Goal: Transaction & Acquisition: Purchase product/service

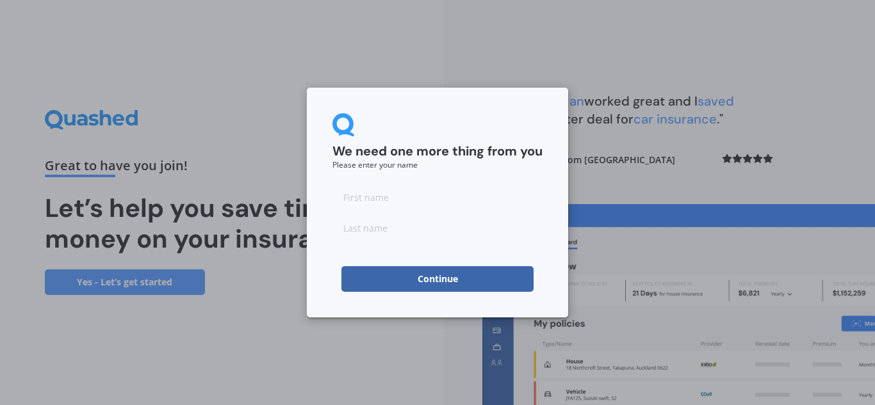
click at [411, 197] on input at bounding box center [437, 197] width 210 height 26
type input "[PERSON_NAME]"
click at [389, 227] on input at bounding box center [437, 228] width 210 height 26
type input "Yourn"
click at [419, 277] on button "Continue" at bounding box center [437, 279] width 192 height 26
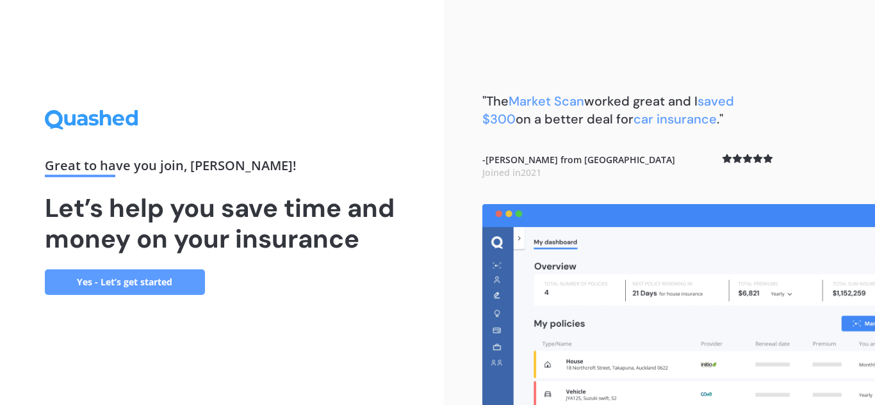
click at [120, 283] on link "Yes - Let’s get started" at bounding box center [125, 283] width 160 height 26
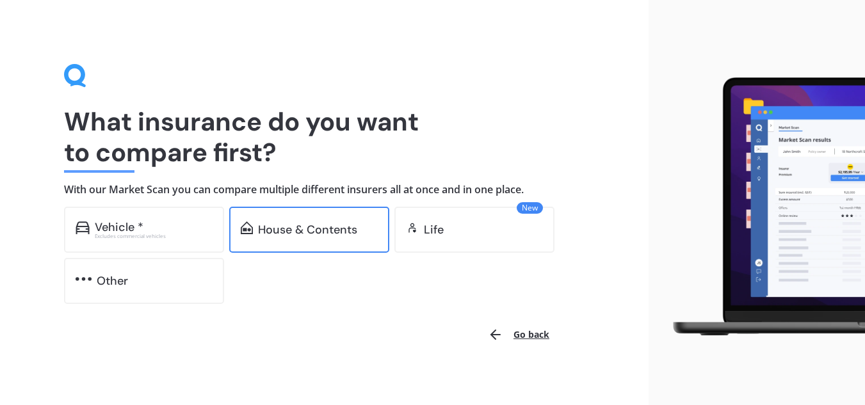
click at [271, 233] on div "House & Contents" at bounding box center [307, 230] width 99 height 13
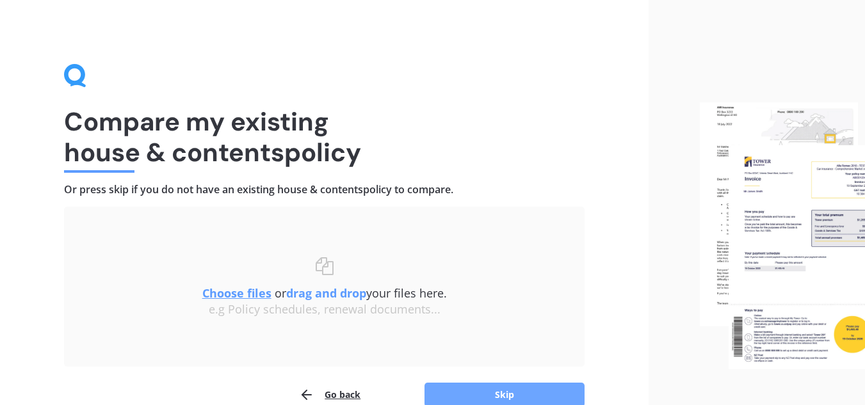
click at [491, 394] on button "Skip" at bounding box center [505, 395] width 160 height 24
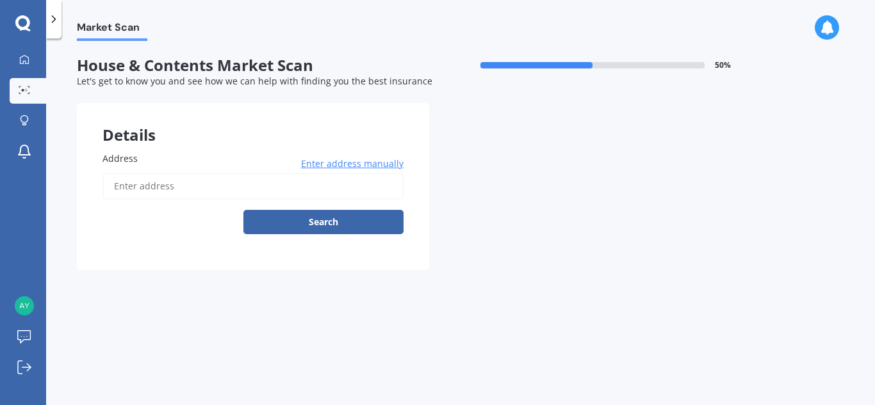
click at [158, 183] on input "Address" at bounding box center [252, 186] width 301 height 27
type input "[STREET_ADDRESS][PERSON_NAME][PERSON_NAME]"
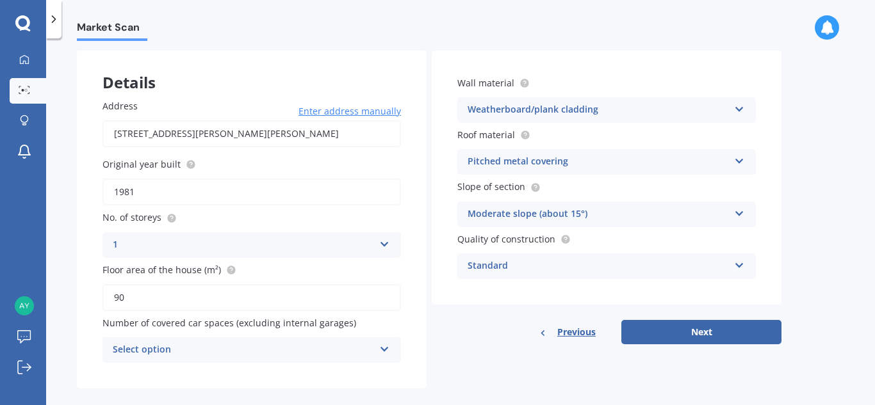
scroll to position [54, 0]
click at [388, 348] on icon at bounding box center [384, 345] width 11 height 9
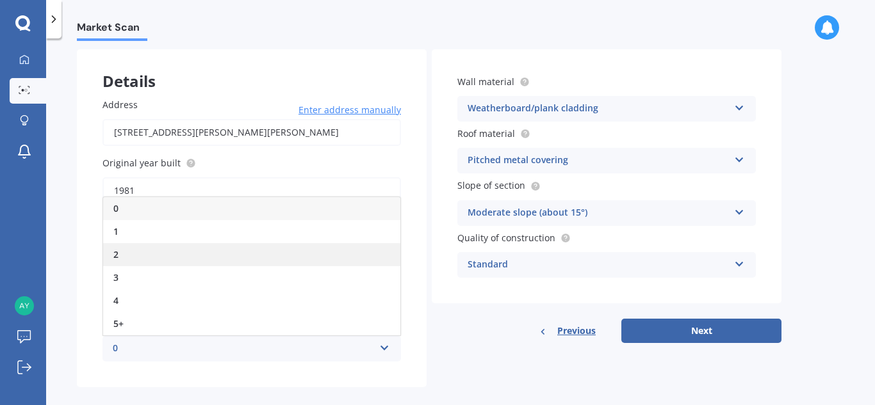
click at [186, 251] on div "2" at bounding box center [251, 254] width 297 height 23
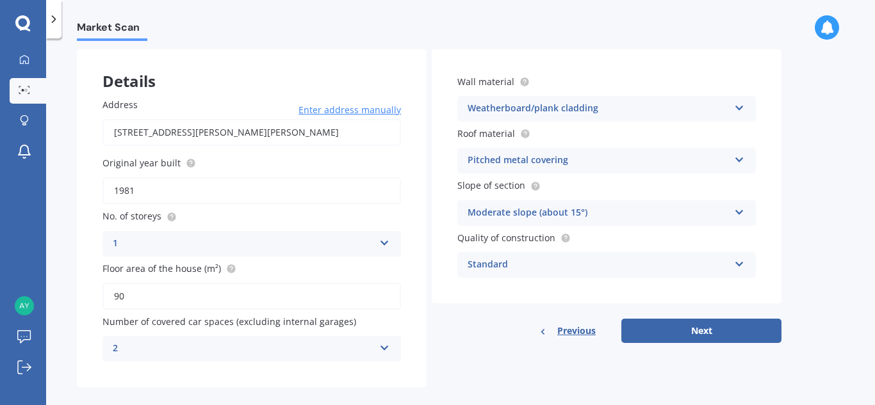
click at [537, 264] on div "Standard" at bounding box center [598, 265] width 261 height 15
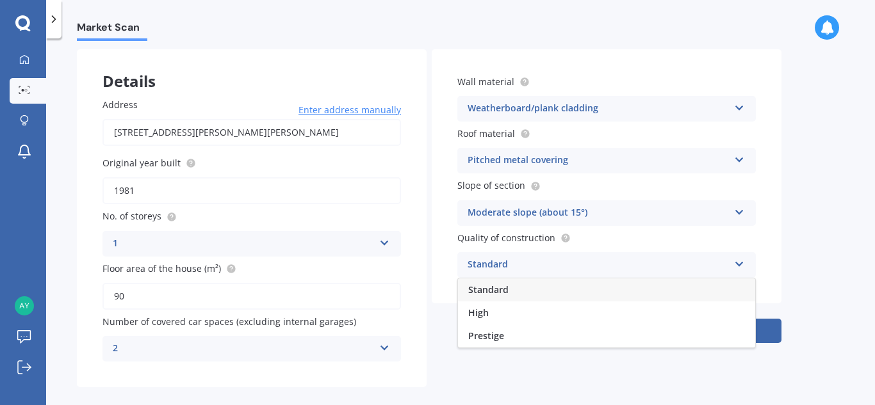
click at [498, 288] on span "Standard" at bounding box center [488, 290] width 40 height 12
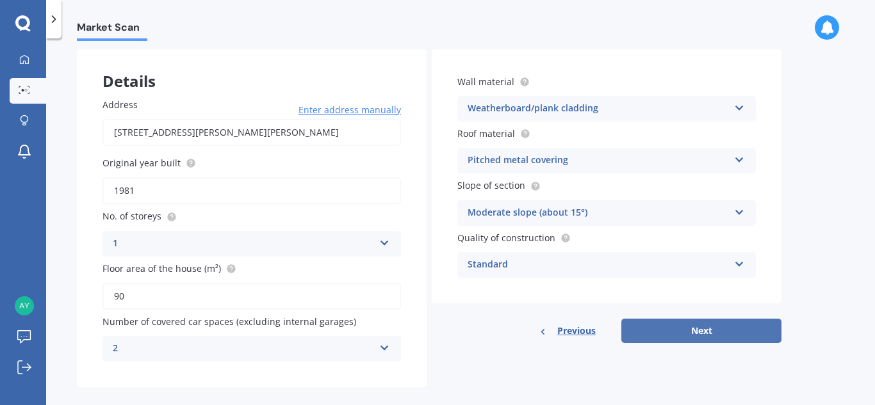
click at [682, 333] on button "Next" at bounding box center [701, 331] width 160 height 24
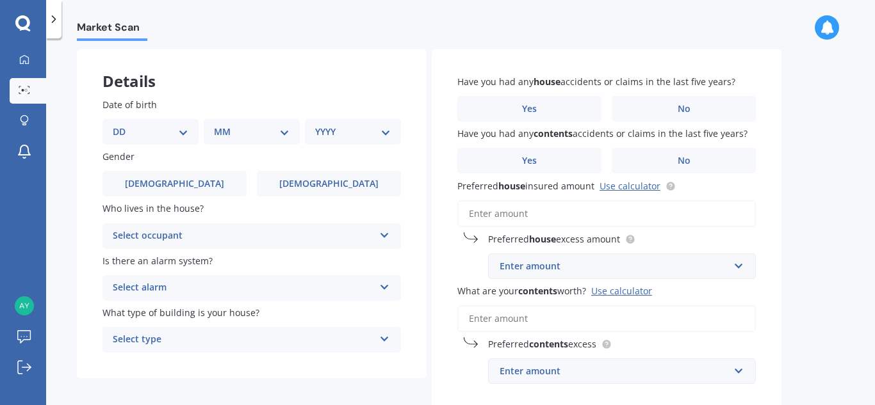
scroll to position [0, 0]
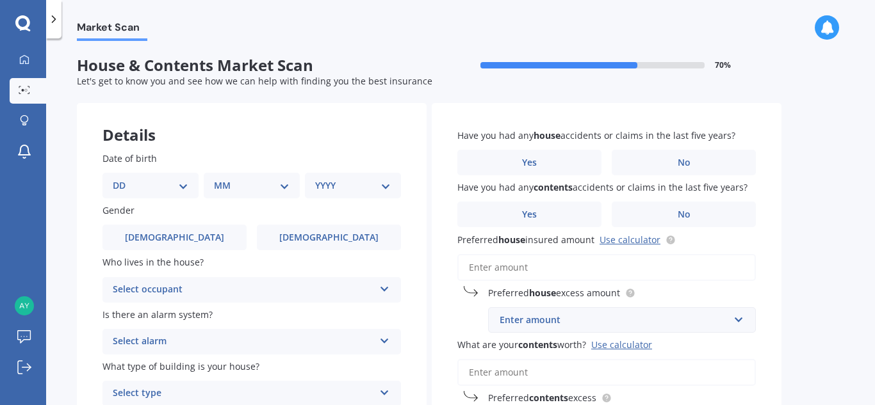
click at [172, 188] on select "DD 01 02 03 04 05 06 07 08 09 10 11 12 13 14 15 16 17 18 19 20 21 22 23 24 25 2…" at bounding box center [151, 186] width 76 height 14
select select "01"
click at [123, 179] on select "DD 01 02 03 04 05 06 07 08 09 10 11 12 13 14 15 16 17 18 19 20 21 22 23 24 25 2…" at bounding box center [151, 186] width 76 height 14
click at [254, 195] on div "MM 01 02 03 04 05 06 07 08 09 10 11 12" at bounding box center [254, 186] width 91 height 26
click at [280, 186] on select "MM 01 02 03 04 05 06 07 08 09 10 11 12" at bounding box center [254, 186] width 70 height 14
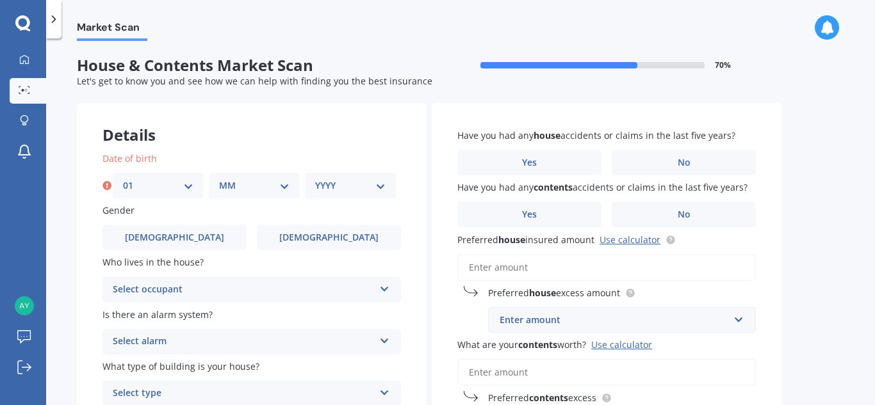
select select "01"
click at [219, 179] on select "MM 01 02 03 04 05 06 07 08 09 10 11 12" at bounding box center [254, 186] width 70 height 14
click at [365, 190] on select "YYYY 2009 2008 2007 2006 2005 2004 2003 2002 2001 2000 1999 1998 1997 1996 1995…" at bounding box center [350, 186] width 70 height 14
select select "1969"
click at [315, 179] on select "YYYY 2009 2008 2007 2006 2005 2004 2003 2002 2001 2000 1999 1998 1997 1996 1995…" at bounding box center [350, 186] width 70 height 14
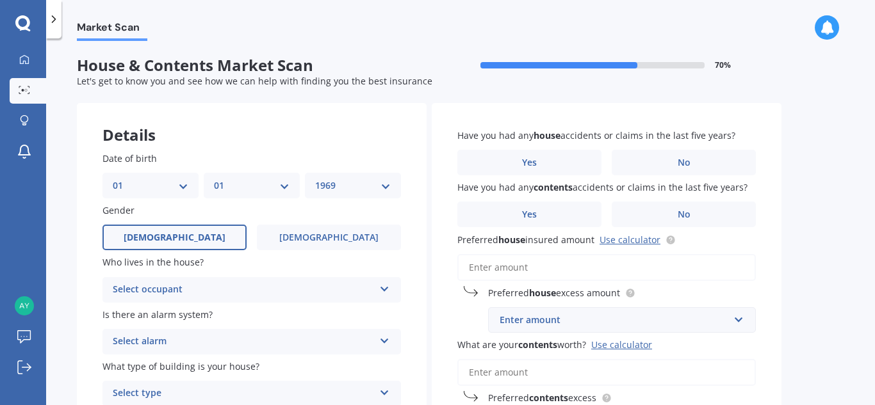
click at [206, 231] on label "[DEMOGRAPHIC_DATA]" at bounding box center [174, 238] width 144 height 26
click at [0, 0] on input "[DEMOGRAPHIC_DATA]" at bounding box center [0, 0] width 0 height 0
click at [201, 291] on div "Select occupant" at bounding box center [243, 289] width 261 height 15
click at [160, 315] on div "Owner" at bounding box center [251, 315] width 297 height 23
click at [183, 341] on div "Select alarm" at bounding box center [243, 341] width 261 height 15
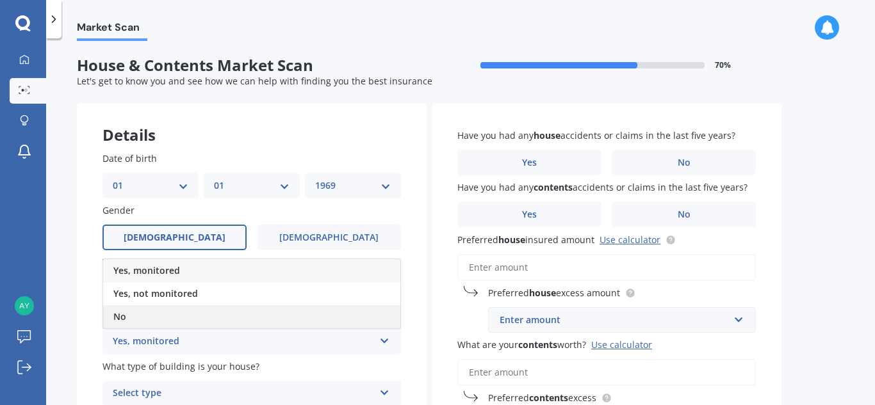
click at [154, 321] on div "No" at bounding box center [251, 317] width 297 height 23
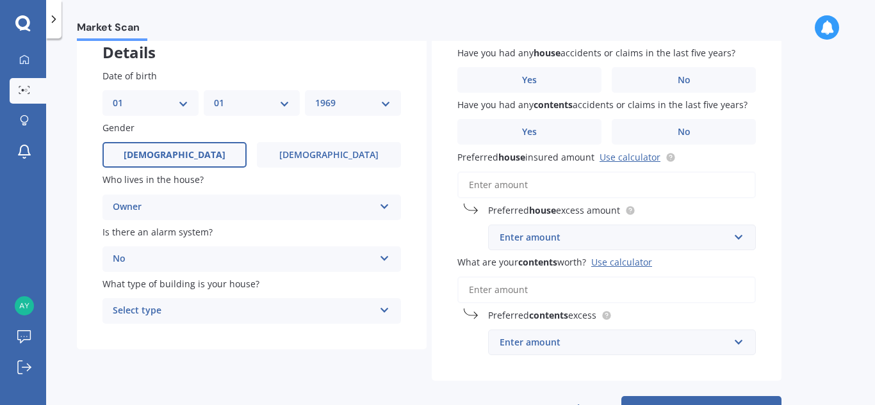
scroll to position [88, 0]
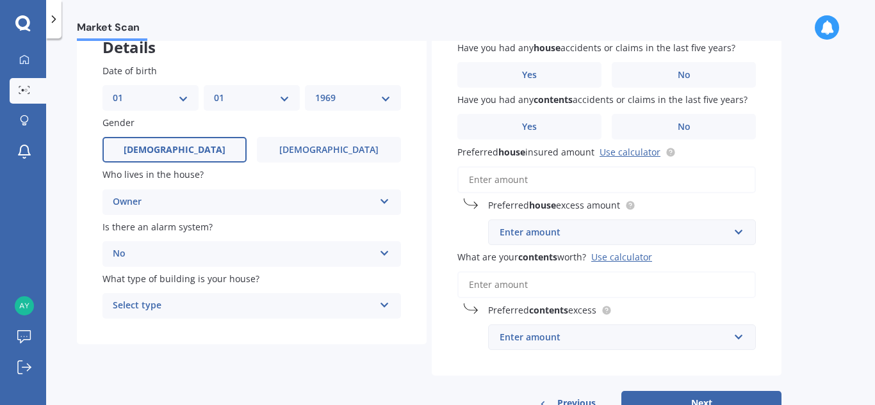
click at [195, 302] on div "Select type" at bounding box center [243, 306] width 261 height 15
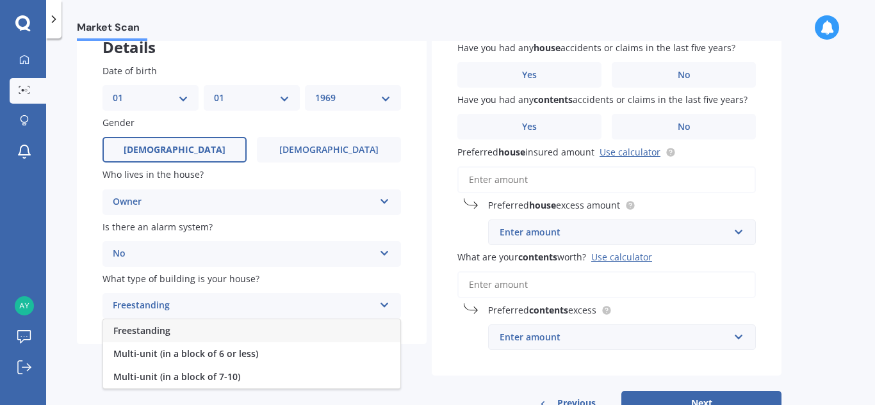
click at [162, 332] on span "Freestanding" at bounding box center [141, 331] width 57 height 12
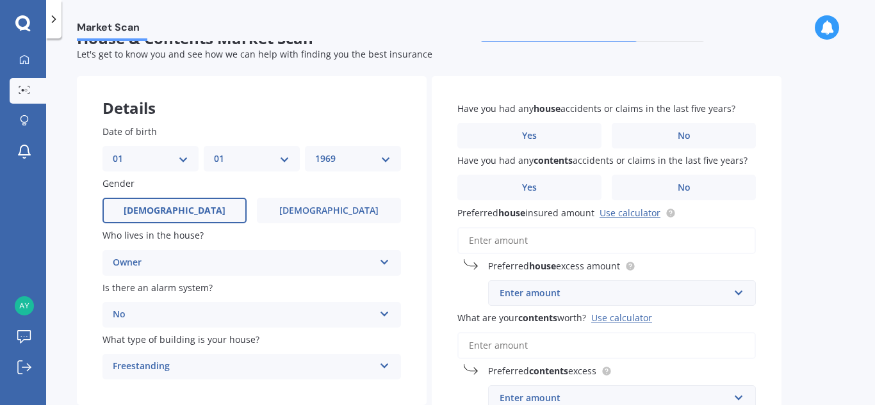
scroll to position [0, 0]
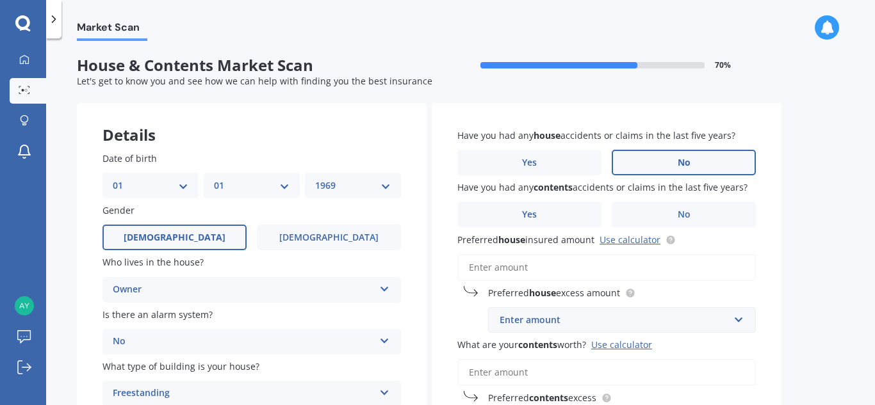
click at [667, 167] on label "No" at bounding box center [684, 163] width 144 height 26
click at [0, 0] on input "No" at bounding box center [0, 0] width 0 height 0
click at [649, 215] on label "No" at bounding box center [684, 215] width 144 height 26
click at [0, 0] on input "No" at bounding box center [0, 0] width 0 height 0
click at [539, 267] on input "Preferred house insured amount Use calculator" at bounding box center [606, 267] width 299 height 27
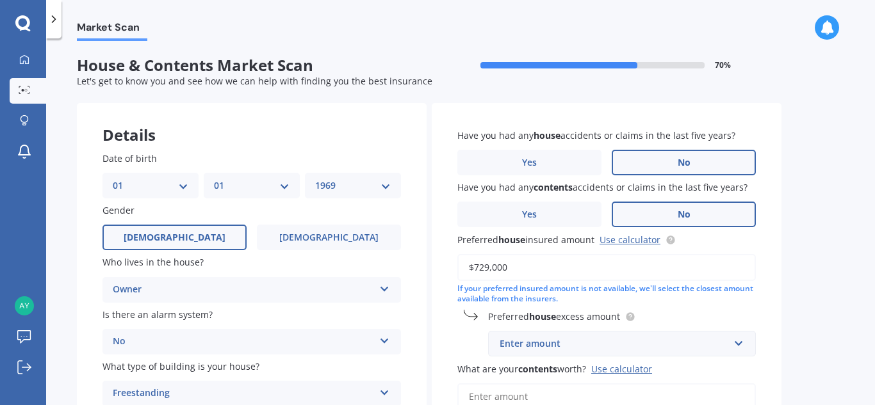
click at [495, 266] on input "$729,000" at bounding box center [606, 267] width 299 height 27
type input "$729,700"
click at [567, 341] on div "Enter amount" at bounding box center [614, 344] width 229 height 14
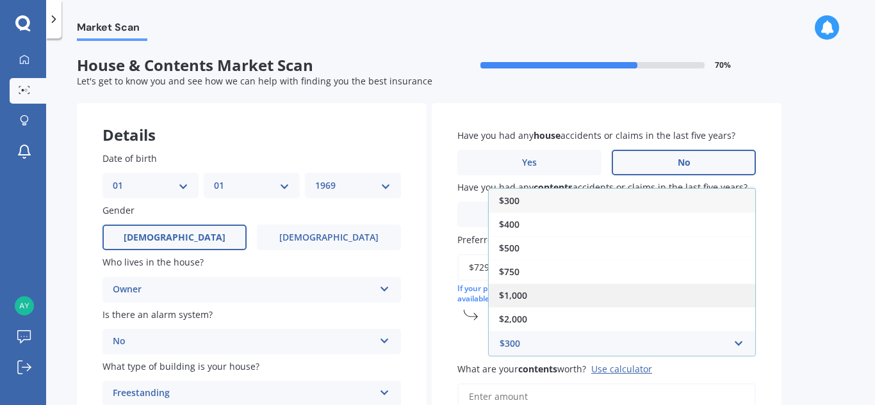
click at [537, 296] on div "$1,000" at bounding box center [622, 296] width 266 height 24
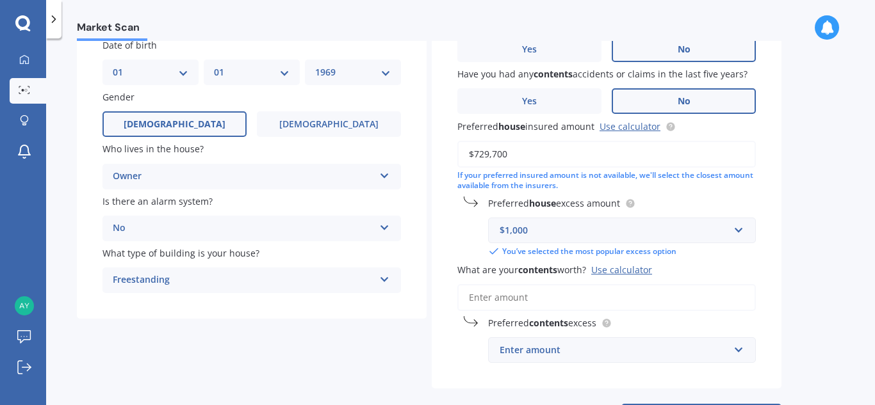
scroll to position [131, 0]
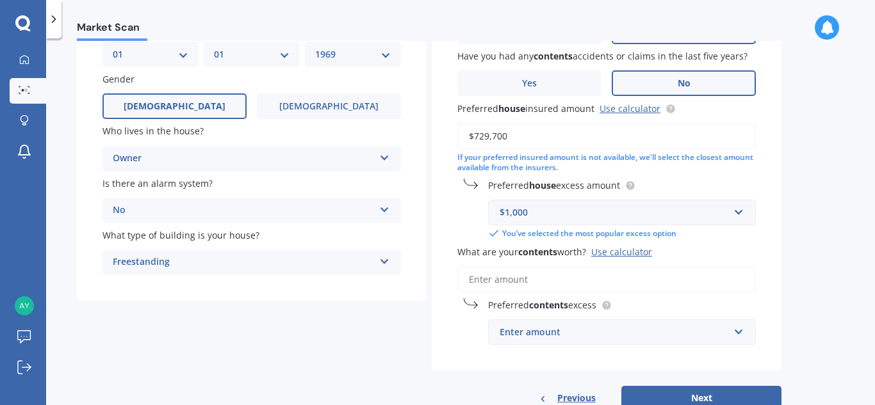
click at [557, 277] on input "What are your contents worth? Use calculator" at bounding box center [606, 279] width 299 height 27
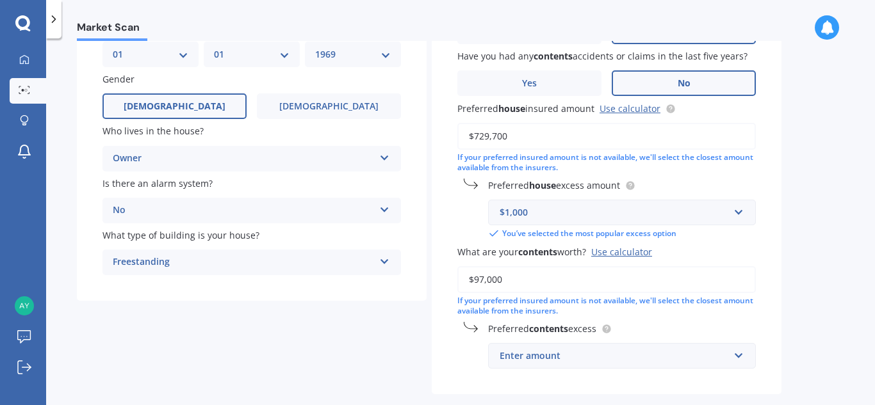
type input "$97,000"
click at [570, 363] on div "Enter amount" at bounding box center [614, 356] width 229 height 14
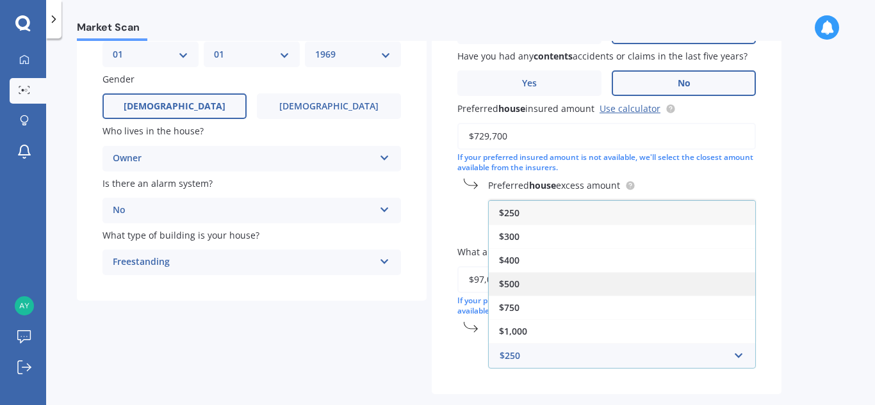
click at [533, 286] on div "$500" at bounding box center [622, 284] width 266 height 24
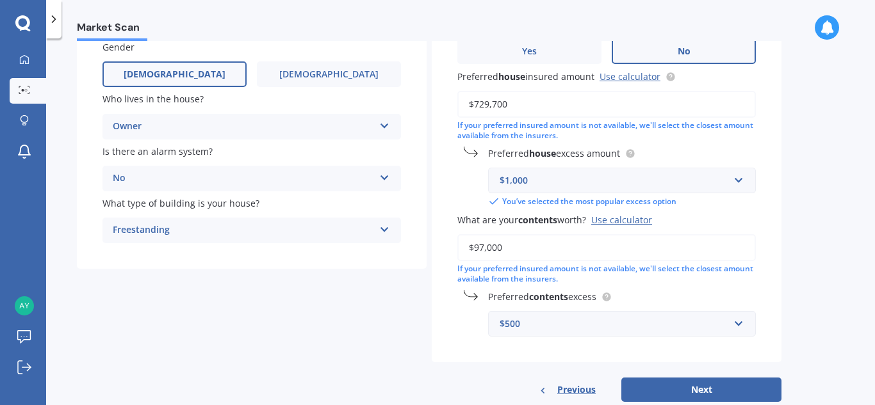
scroll to position [193, 0]
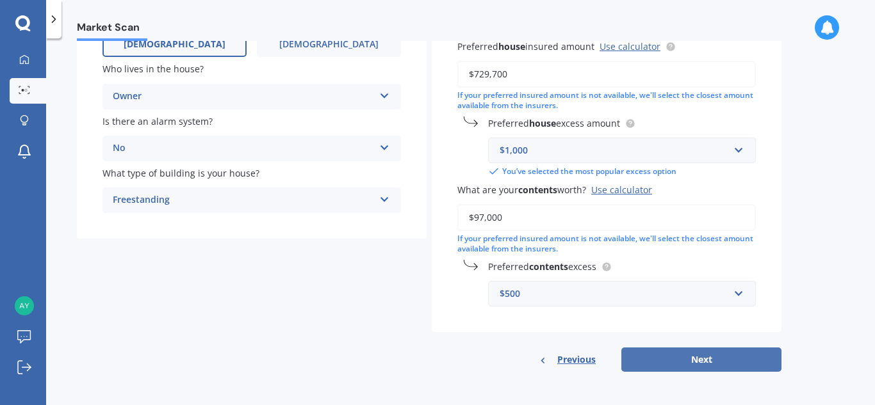
click at [691, 361] on button "Next" at bounding box center [701, 360] width 160 height 24
select select "01"
select select "1969"
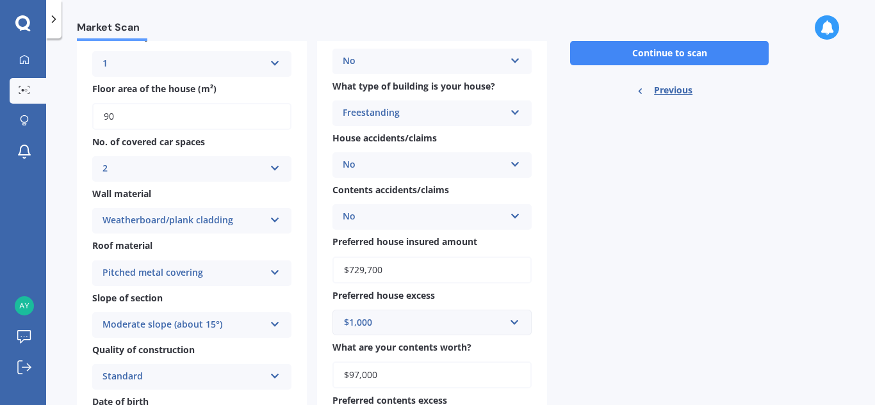
scroll to position [192, 0]
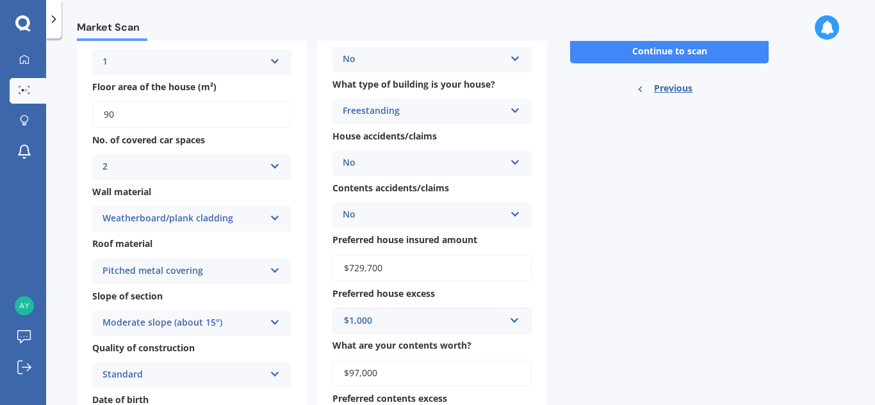
click at [253, 319] on div "Moderate slope (about 15°)" at bounding box center [183, 323] width 162 height 15
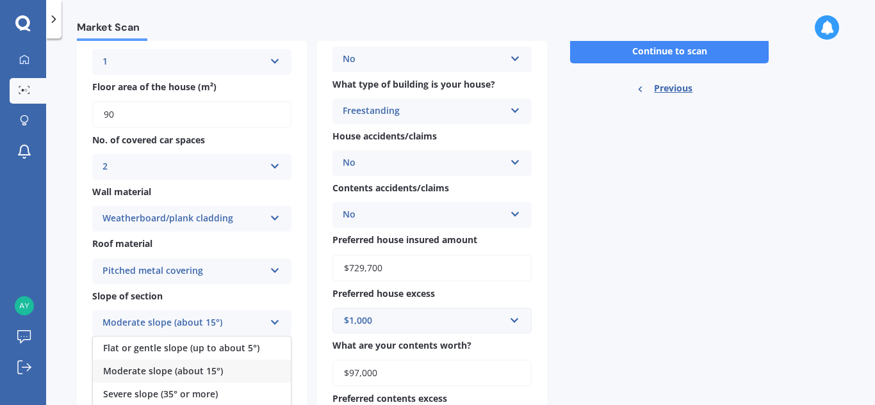
click at [623, 279] on div "For your Market Scan we assume: Ready to go By clicking scan you agree for Quas…" at bounding box center [669, 181] width 224 height 540
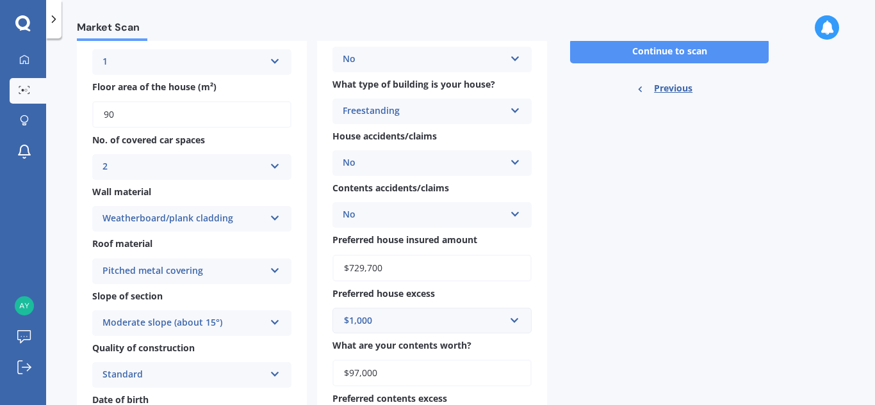
click at [667, 54] on button "Continue to scan" at bounding box center [669, 51] width 199 height 24
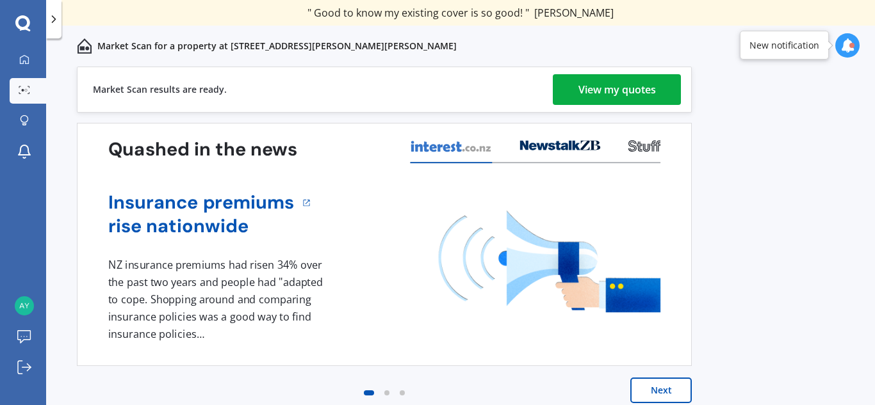
click at [628, 91] on div "View my quotes" at bounding box center [617, 89] width 78 height 31
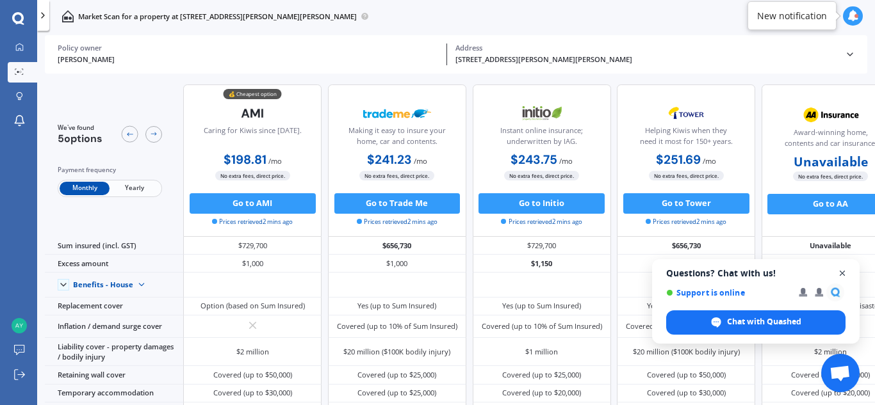
click at [843, 274] on span "Open chat" at bounding box center [843, 274] width 16 height 16
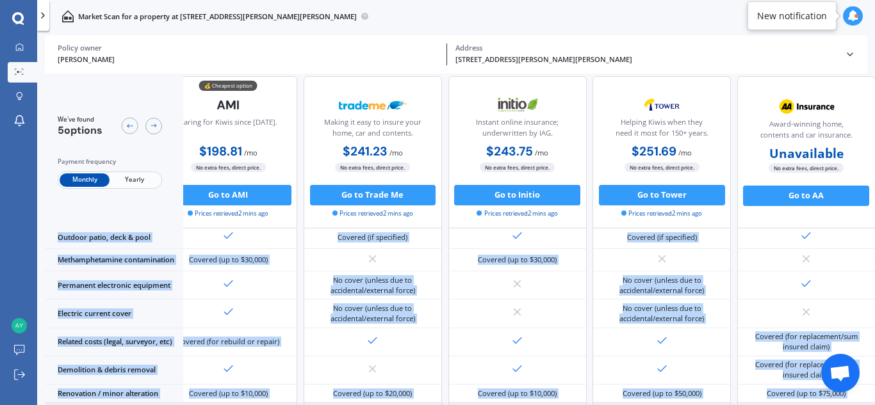
scroll to position [414, 37]
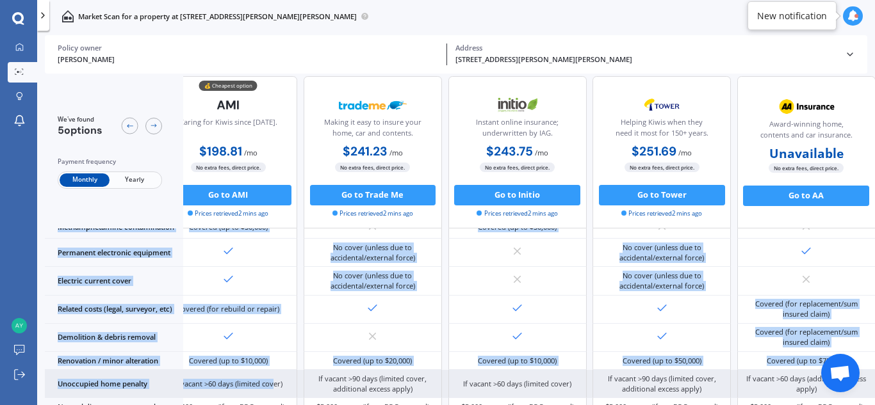
drag, startPoint x: 256, startPoint y: 401, endPoint x: 270, endPoint y: 381, distance: 24.5
click at [270, 381] on div "Sum insured (incl. GST) $729,700 $656,730 $729,700 $656,730 Unavailable Excess …" at bounding box center [447, 190] width 855 height 569
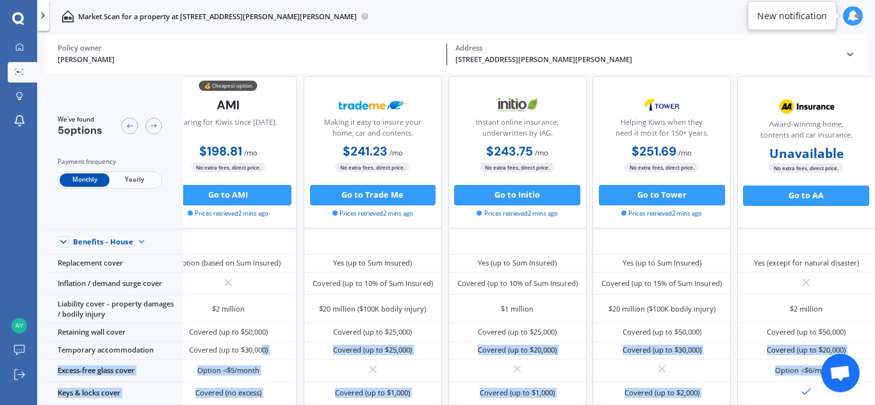
scroll to position [0, 37]
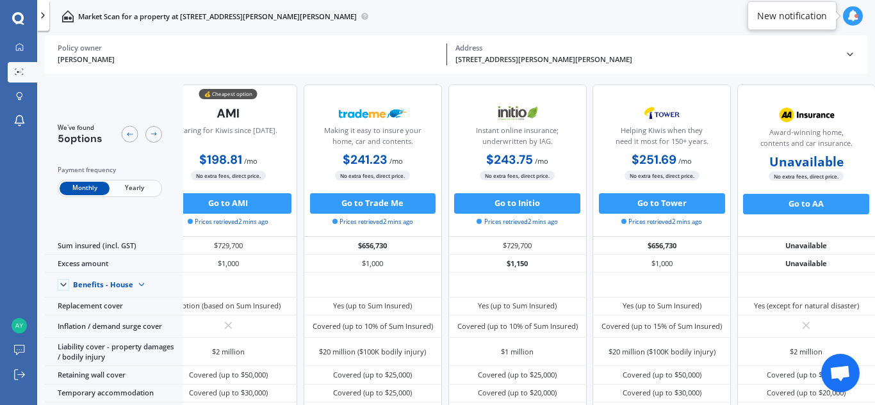
click at [131, 190] on span "Yearly" at bounding box center [135, 188] width 50 height 13
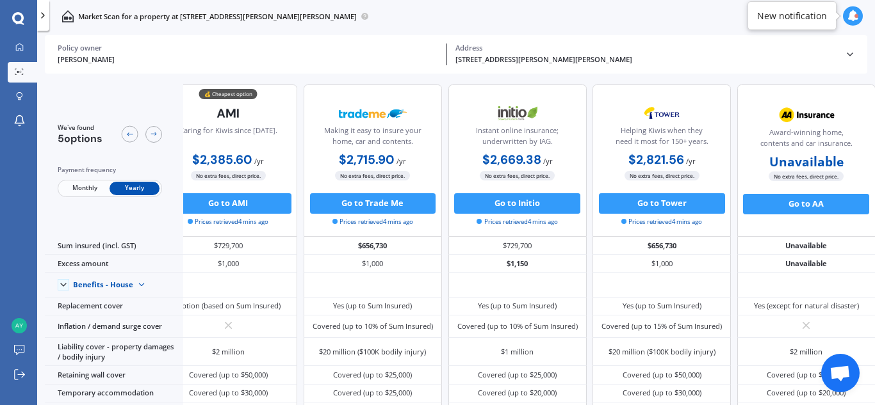
click at [856, 20] on icon at bounding box center [853, 16] width 12 height 12
click at [381, 29] on div "Market Scan for a property at [STREET_ADDRESS][PERSON_NAME][PERSON_NAME]" at bounding box center [456, 16] width 838 height 33
click at [24, 47] on div at bounding box center [19, 48] width 15 height 10
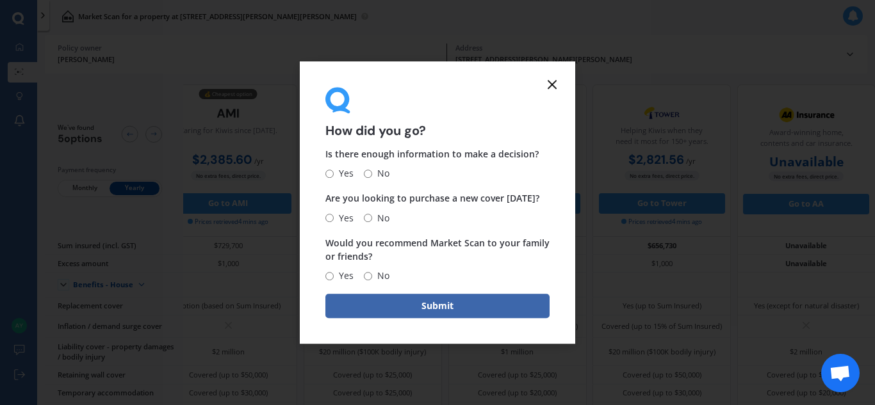
click at [557, 79] on icon at bounding box center [552, 84] width 15 height 15
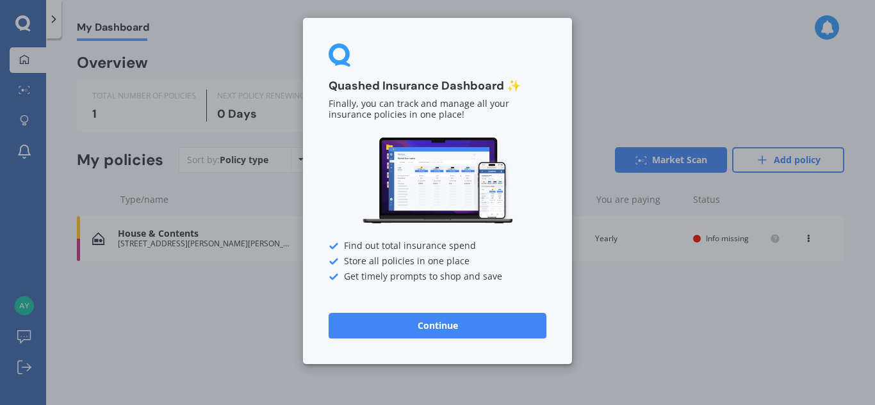
click at [411, 328] on button "Continue" at bounding box center [438, 326] width 218 height 26
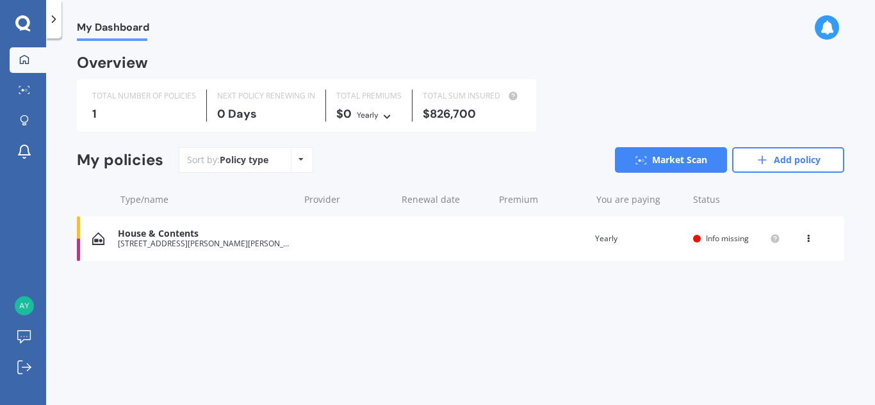
click at [135, 235] on div "House & Contents" at bounding box center [205, 234] width 175 height 11
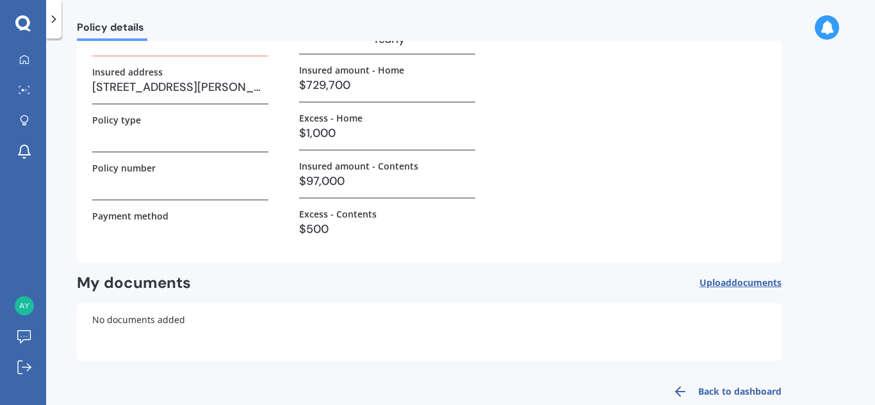
scroll to position [135, 0]
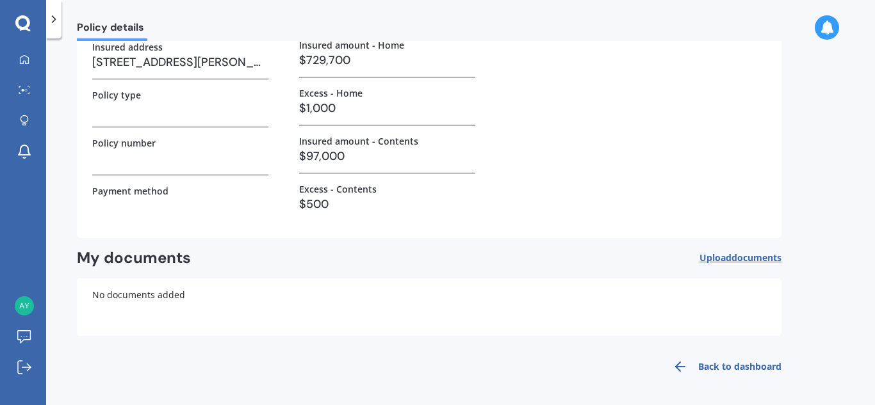
click at [733, 364] on link "Back to dashboard" at bounding box center [723, 367] width 117 height 31
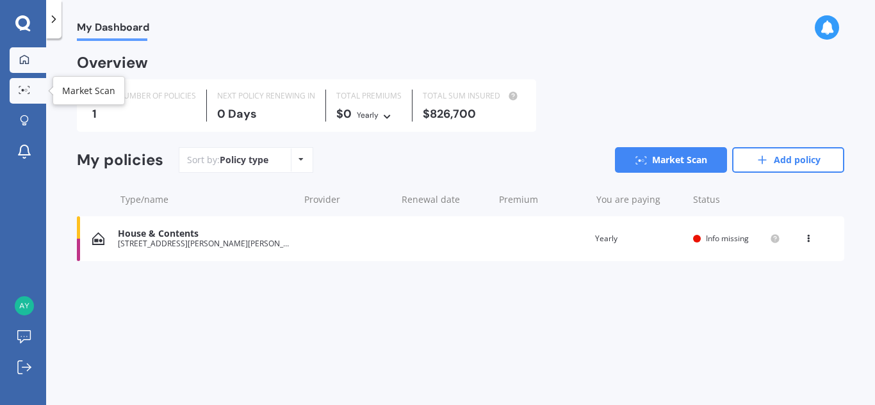
click at [19, 88] on icon at bounding box center [20, 86] width 2 height 1
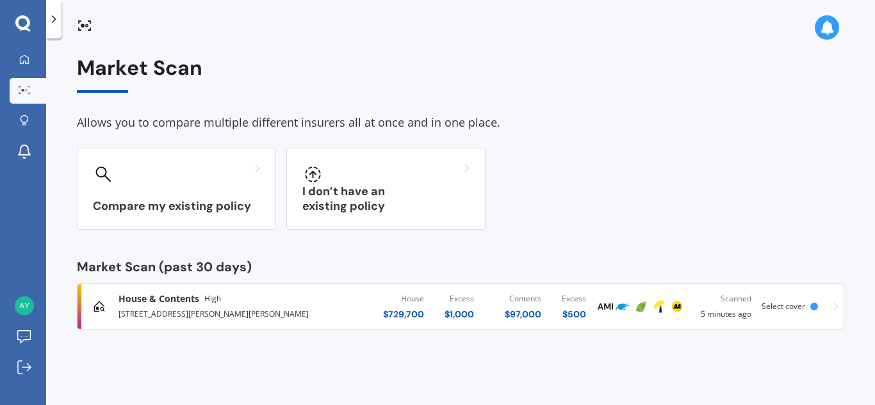
click at [780, 303] on span "Select cover" at bounding box center [784, 306] width 44 height 11
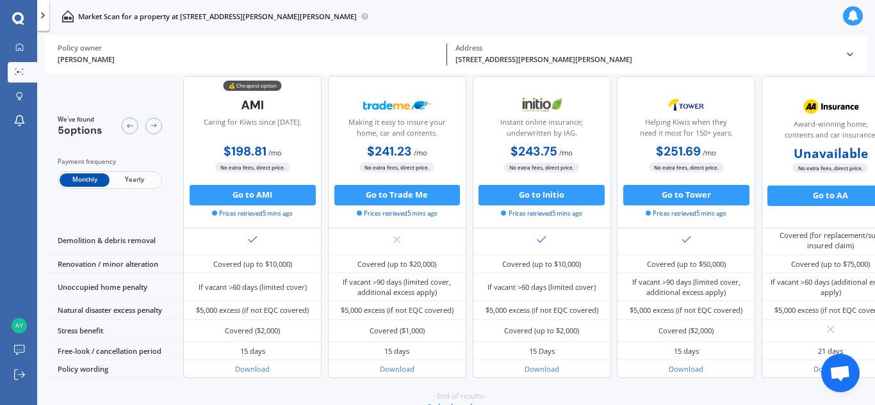
scroll to position [573, 0]
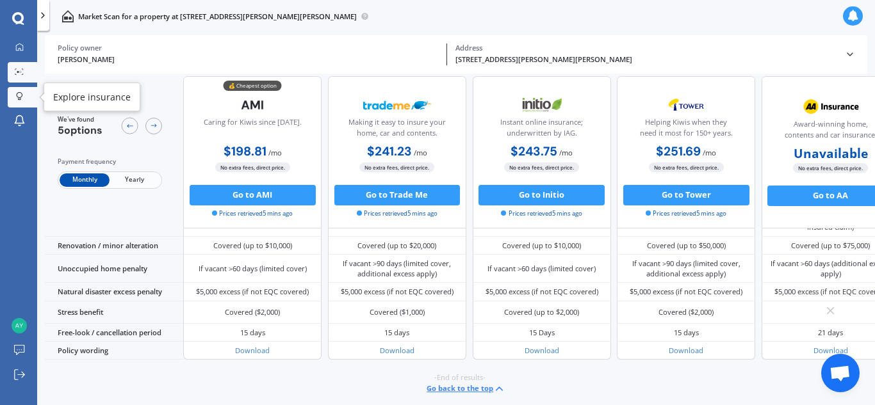
click at [14, 95] on div at bounding box center [19, 97] width 15 height 10
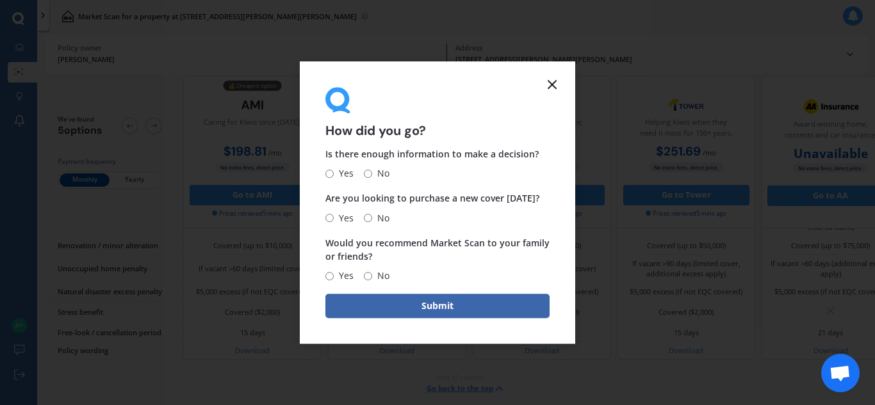
click at [553, 87] on icon at bounding box center [552, 84] width 15 height 15
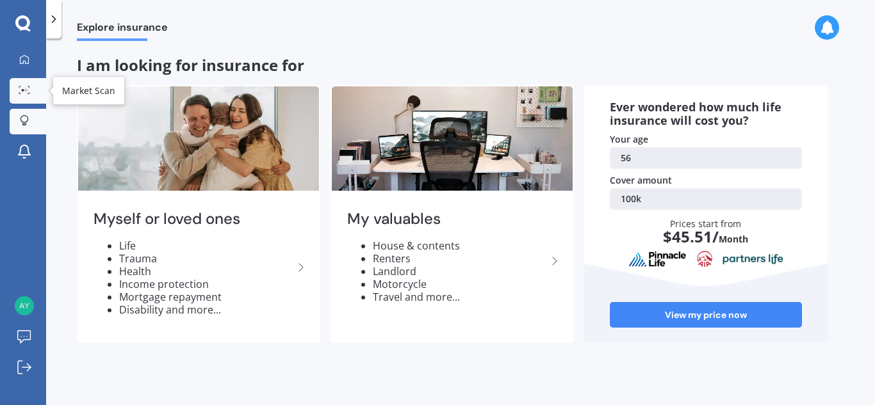
click at [29, 90] on icon at bounding box center [25, 90] width 12 height 8
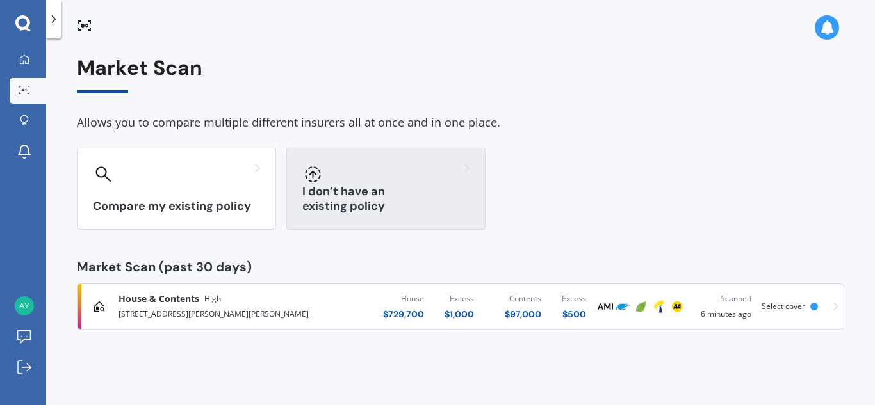
click at [341, 205] on h3 "I don’t have an existing policy" at bounding box center [385, 198] width 167 height 29
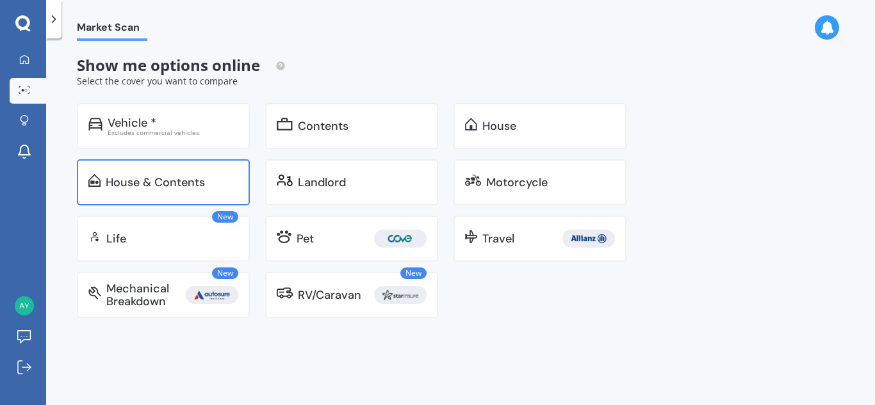
click at [148, 188] on div "House & Contents" at bounding box center [155, 182] width 99 height 13
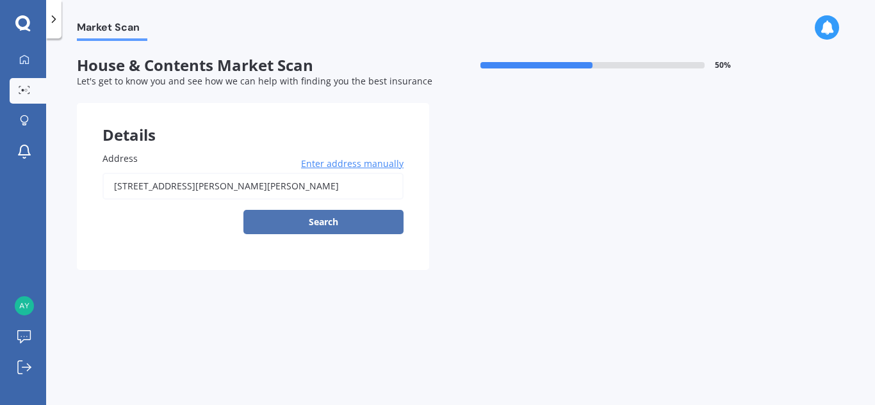
click at [315, 219] on button "Search" at bounding box center [323, 222] width 160 height 24
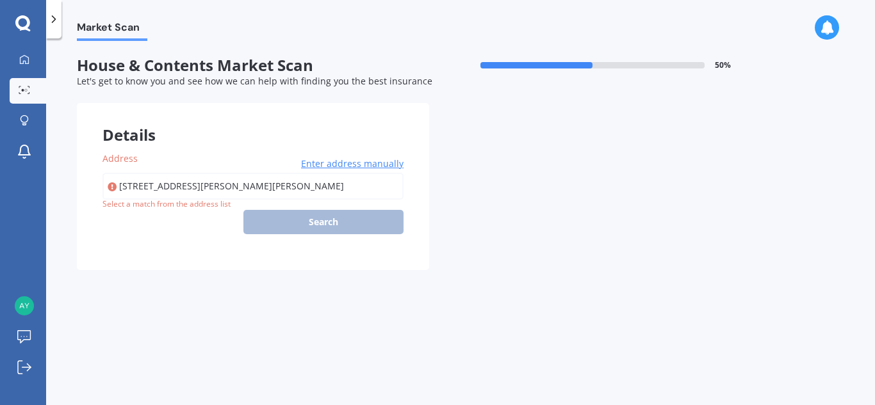
type input "[STREET_ADDRESS][PERSON_NAME][PERSON_NAME]"
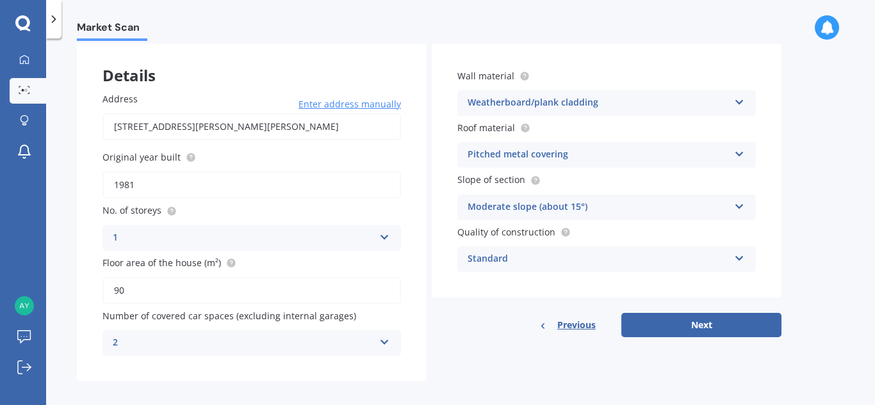
scroll to position [69, 0]
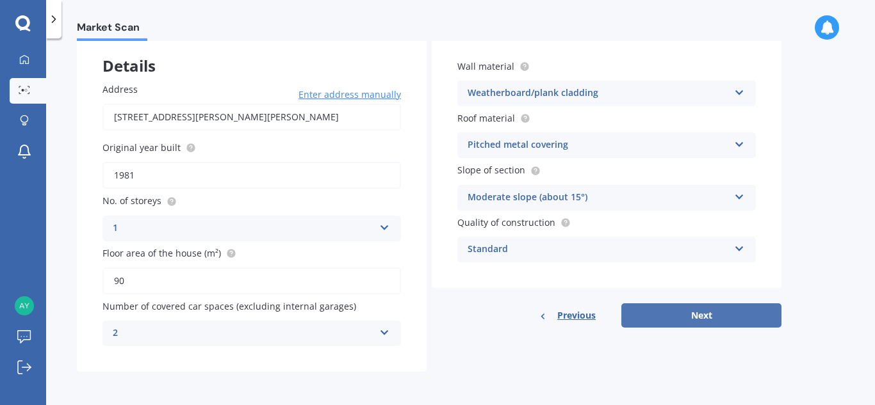
click at [701, 313] on button "Next" at bounding box center [701, 316] width 160 height 24
select select "01"
select select "1969"
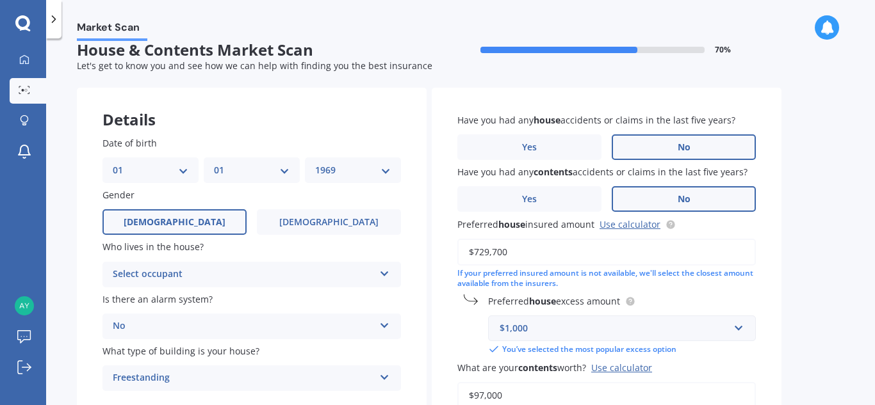
scroll to position [0, 0]
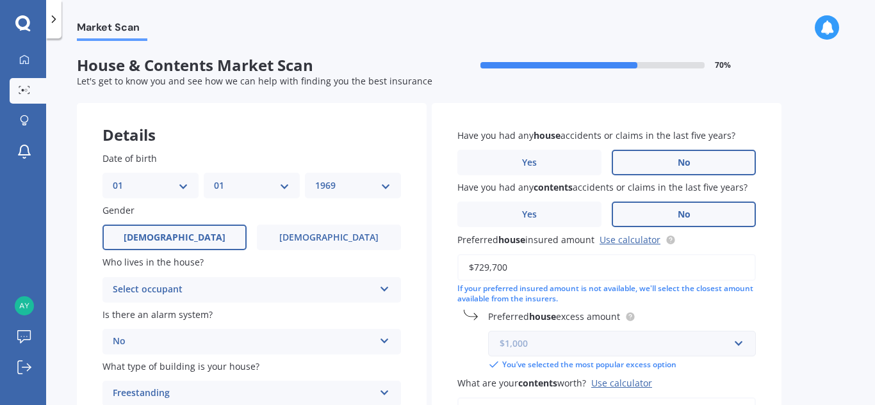
click at [737, 341] on input "text" at bounding box center [617, 344] width 256 height 24
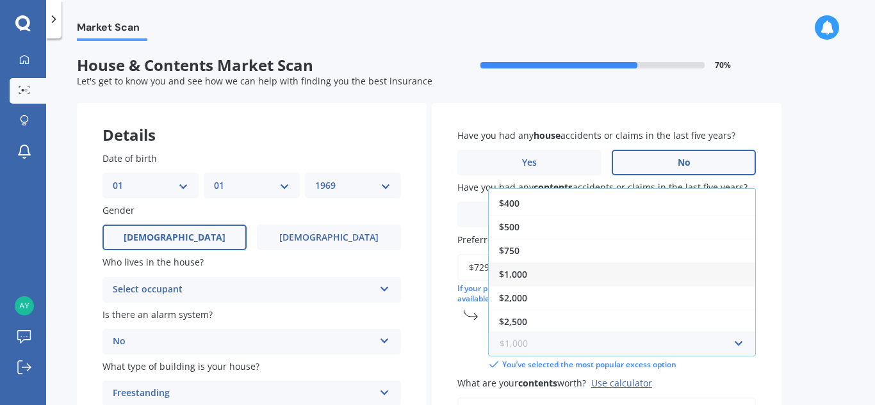
scroll to position [23, 0]
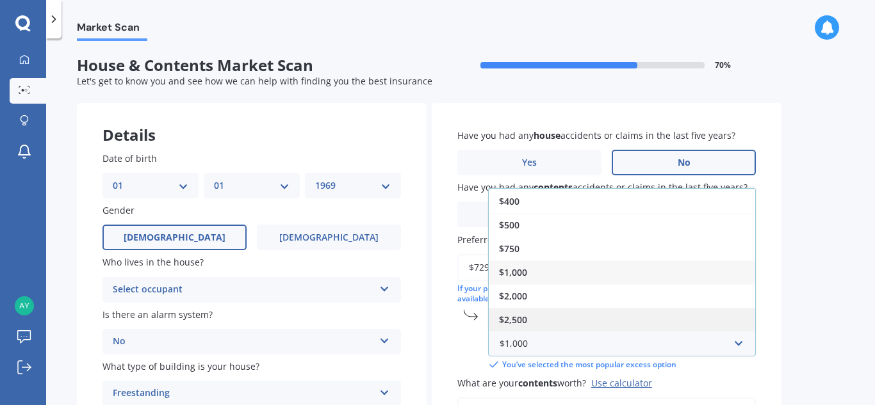
click at [544, 320] on div "$2,500" at bounding box center [622, 320] width 266 height 24
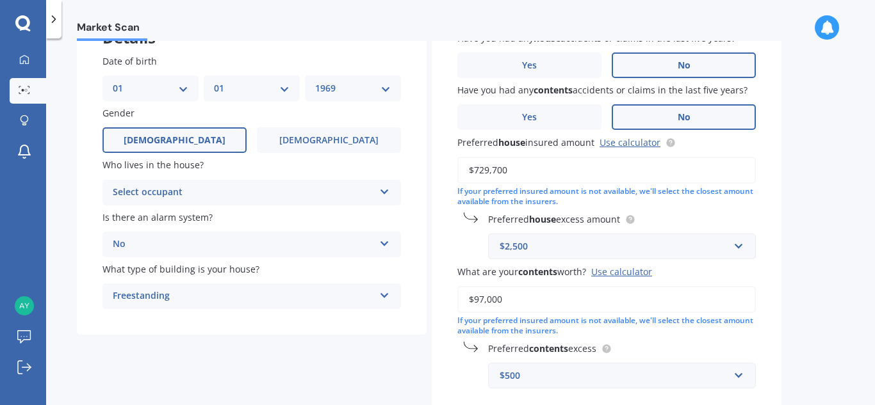
scroll to position [99, 0]
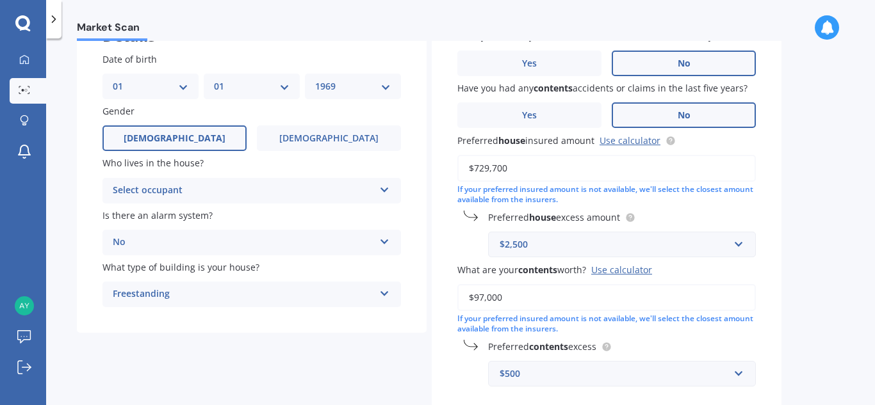
drag, startPoint x: 474, startPoint y: 298, endPoint x: 484, endPoint y: 298, distance: 9.6
click at [484, 298] on input "$97,000" at bounding box center [606, 297] width 299 height 27
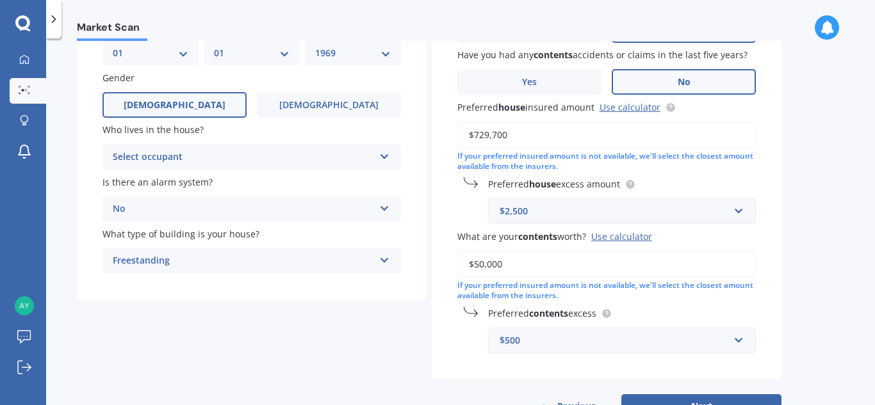
scroll to position [179, 0]
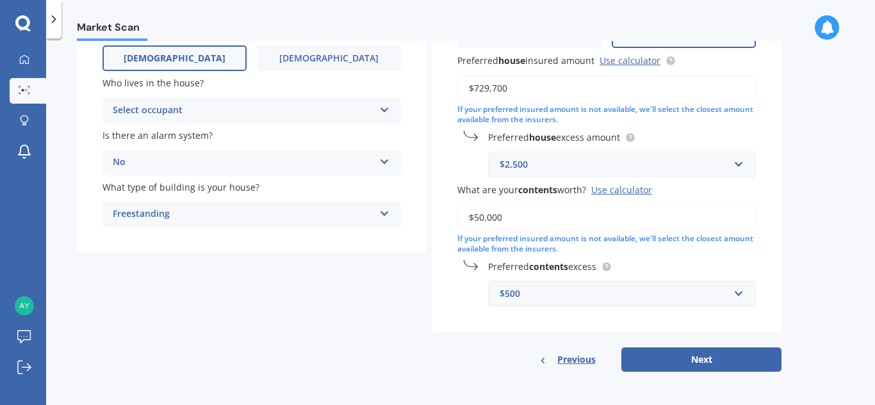
type input "$50,000"
click at [740, 295] on input "text" at bounding box center [617, 294] width 256 height 24
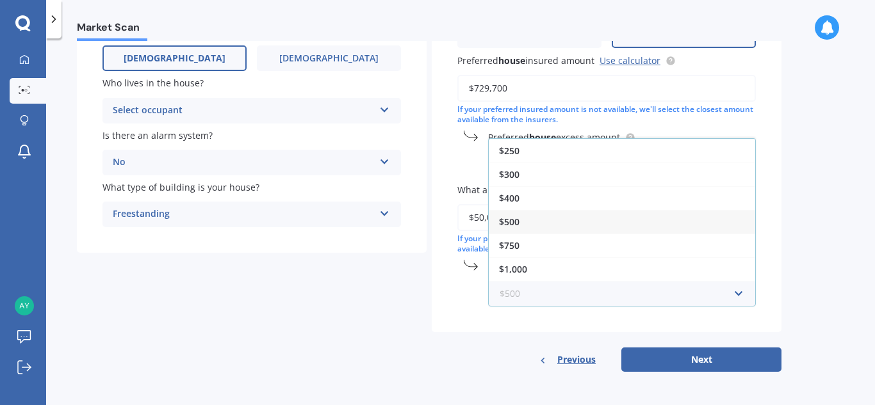
scroll to position [23, 0]
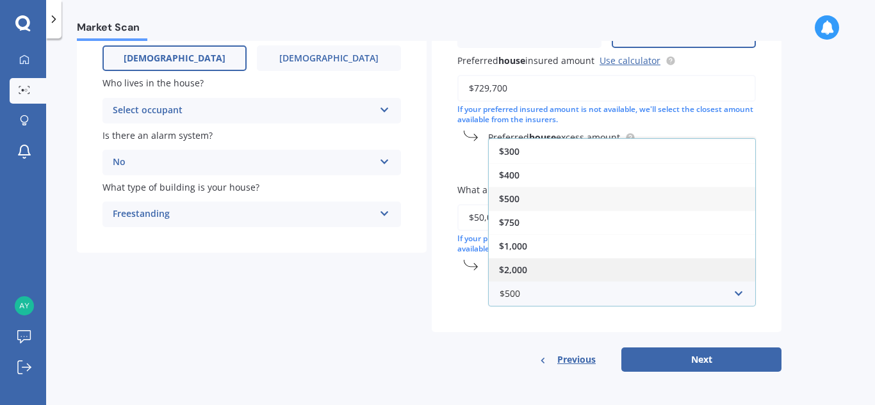
click at [516, 268] on span "$2,000" at bounding box center [513, 270] width 28 height 12
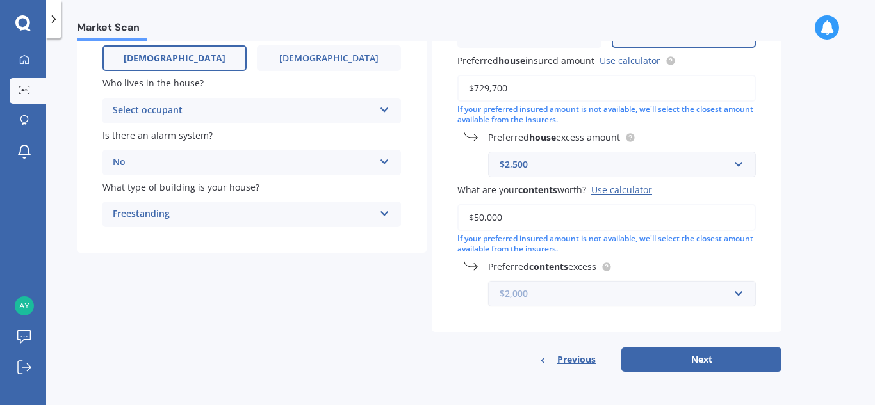
click at [737, 292] on input "text" at bounding box center [617, 294] width 256 height 24
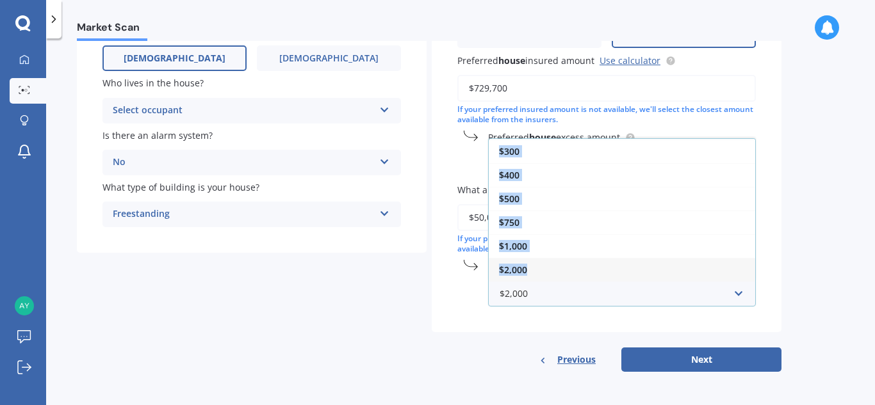
drag, startPoint x: 755, startPoint y: 272, endPoint x: 748, endPoint y: 281, distance: 11.4
click at [748, 282] on div "$2,000 $250 $300 $400 $500 $750 $1,000 $2,000" at bounding box center [622, 294] width 268 height 26
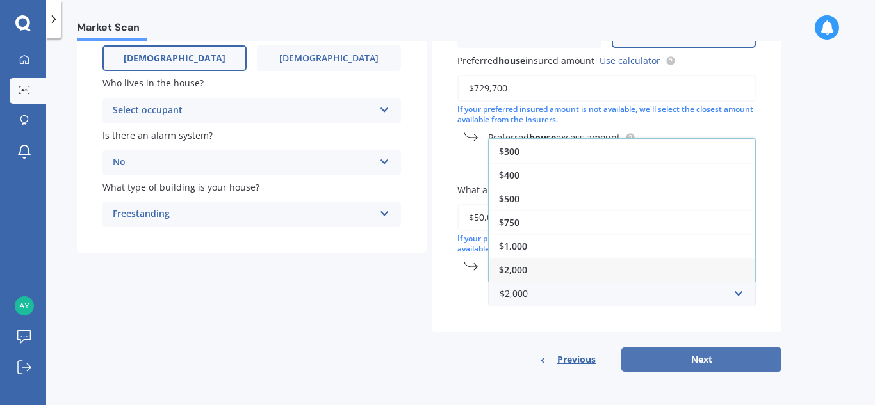
click at [706, 357] on button "Next" at bounding box center [701, 360] width 160 height 24
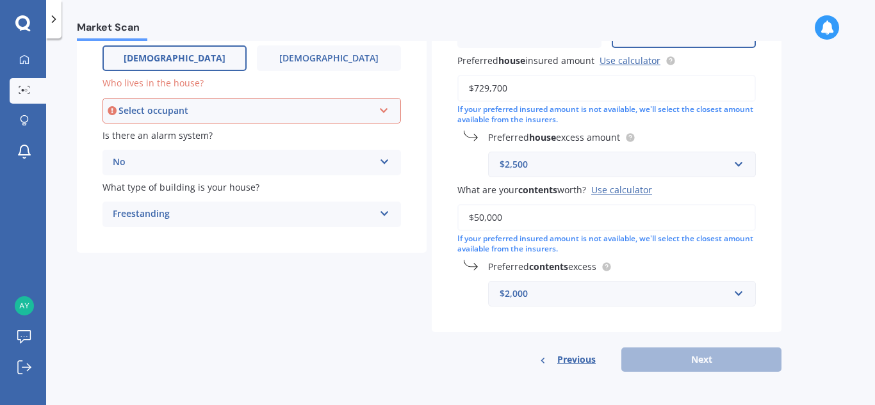
click at [372, 110] on div "Select occupant" at bounding box center [246, 111] width 255 height 14
click at [183, 135] on div "Owner" at bounding box center [252, 135] width 296 height 23
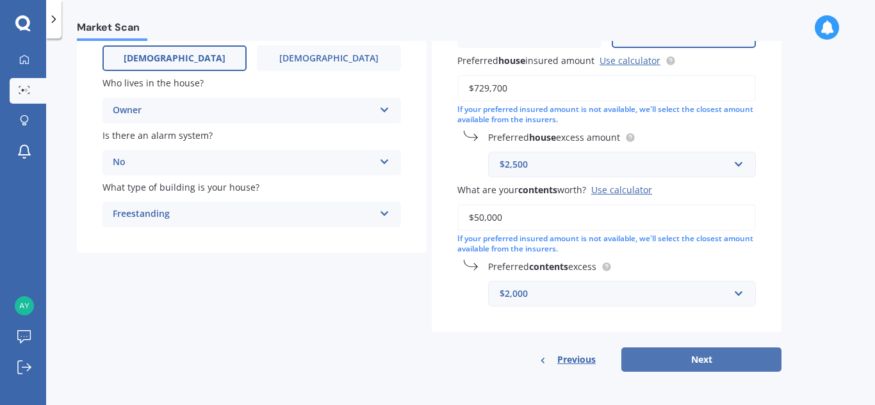
click at [697, 362] on button "Next" at bounding box center [701, 360] width 160 height 24
select select "01"
select select "1969"
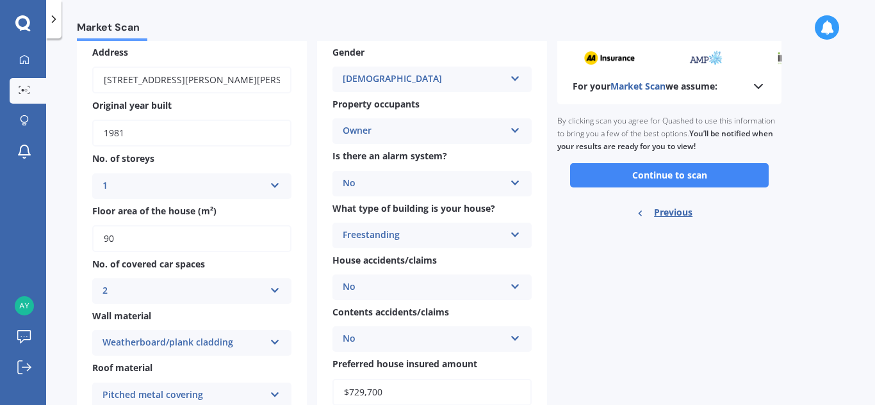
scroll to position [56, 0]
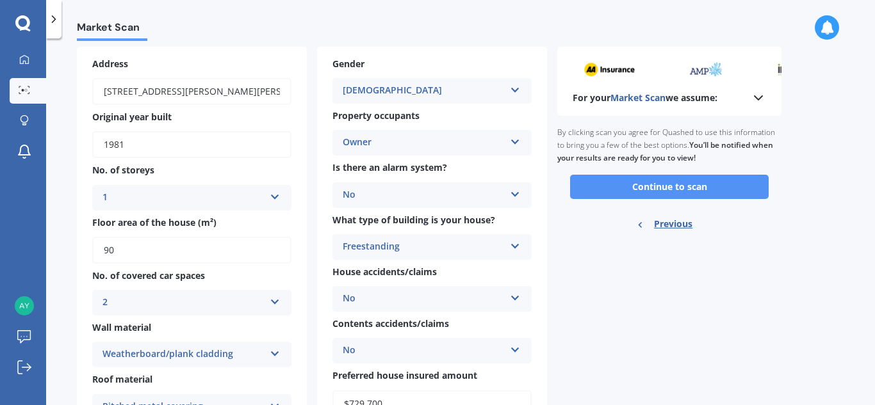
click at [681, 189] on button "Continue to scan" at bounding box center [669, 187] width 199 height 24
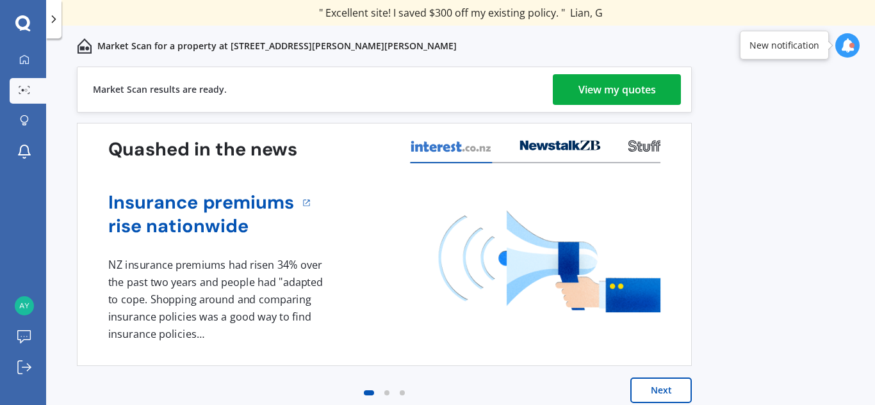
click at [632, 89] on div "View my quotes" at bounding box center [617, 89] width 78 height 31
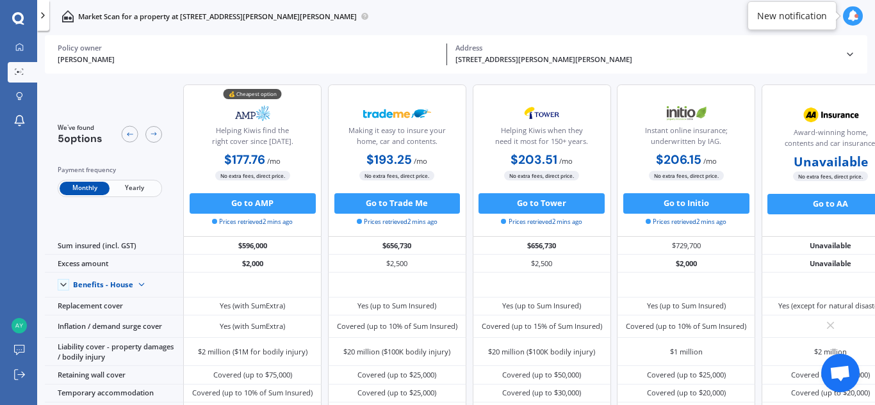
click at [132, 188] on span "Yearly" at bounding box center [135, 188] width 50 height 13
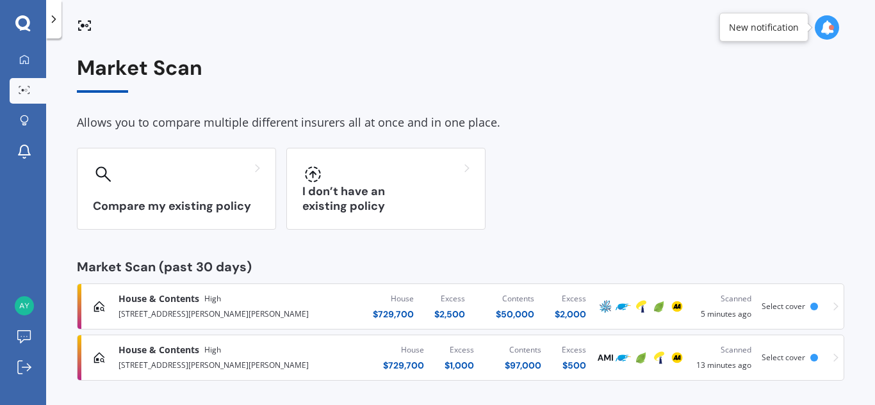
click at [174, 85] on div "Market Scan" at bounding box center [460, 74] width 767 height 37
click at [24, 56] on icon at bounding box center [24, 59] width 10 height 10
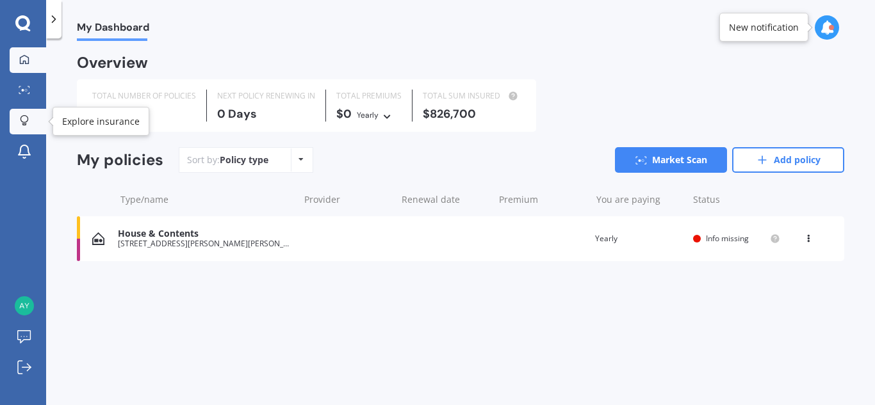
click at [25, 118] on icon at bounding box center [24, 120] width 9 height 11
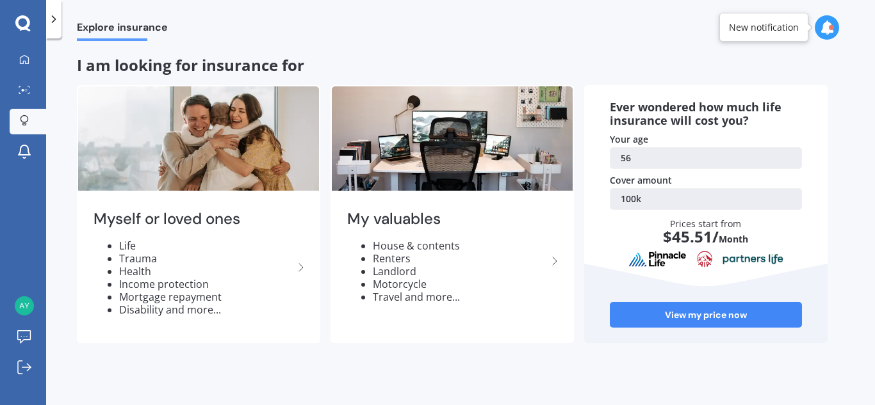
click at [25, 118] on icon at bounding box center [24, 120] width 9 height 11
click at [31, 58] on div at bounding box center [24, 60] width 19 height 12
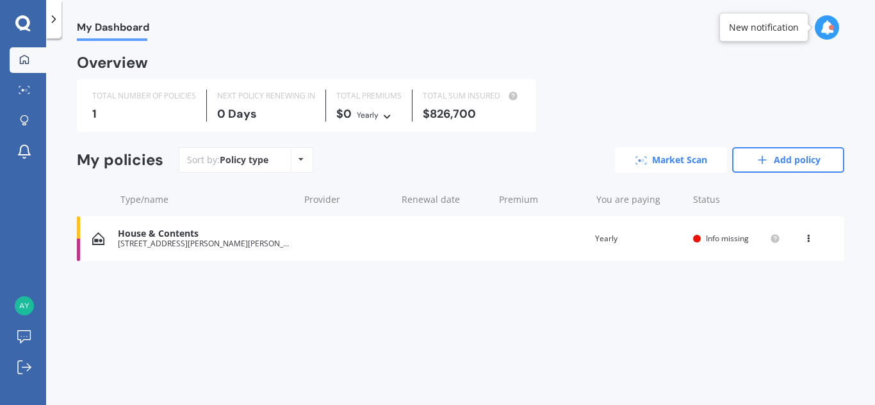
click at [659, 162] on link "Market Scan" at bounding box center [671, 160] width 112 height 26
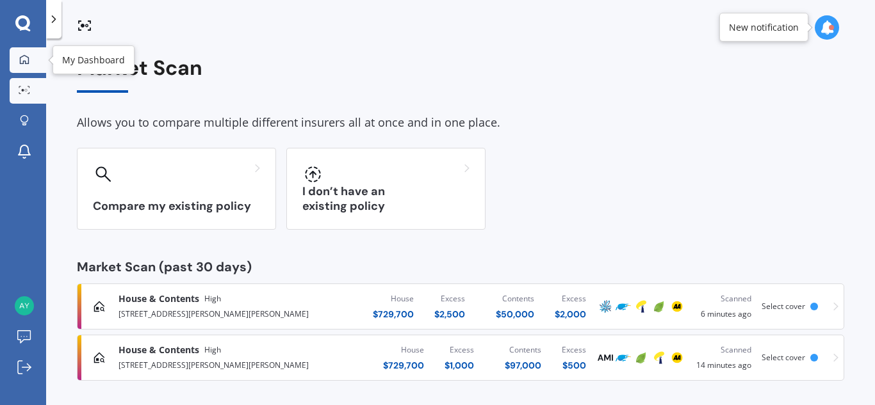
click at [21, 62] on icon at bounding box center [24, 59] width 10 height 10
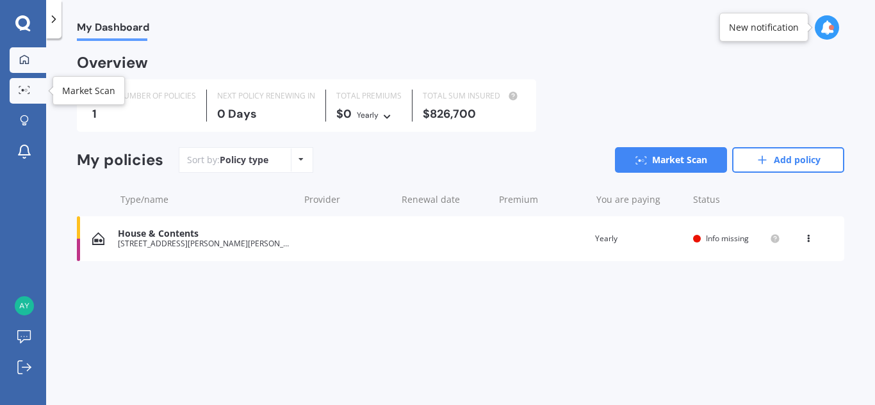
click at [18, 92] on div at bounding box center [24, 91] width 19 height 10
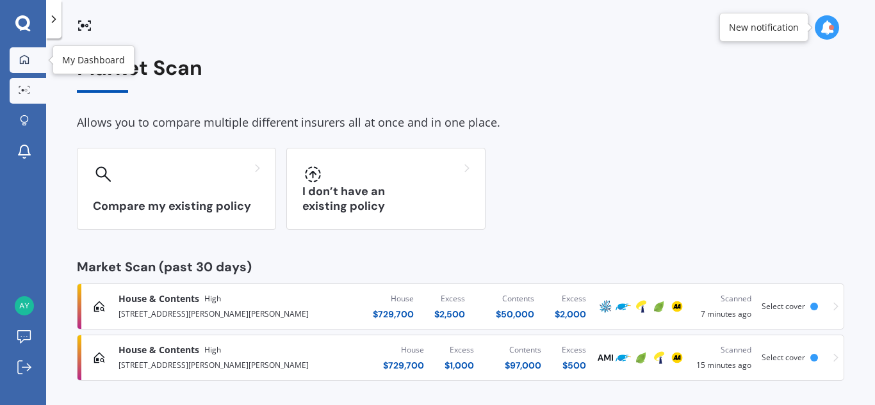
click at [17, 61] on div at bounding box center [24, 60] width 19 height 12
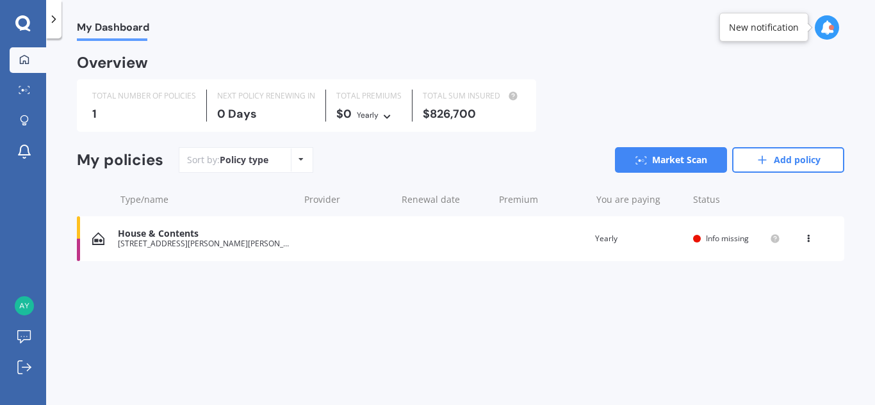
click at [301, 160] on icon at bounding box center [301, 160] width 5 height 8
click at [140, 151] on div "My policies" at bounding box center [120, 160] width 86 height 19
click at [764, 161] on icon at bounding box center [762, 160] width 13 height 13
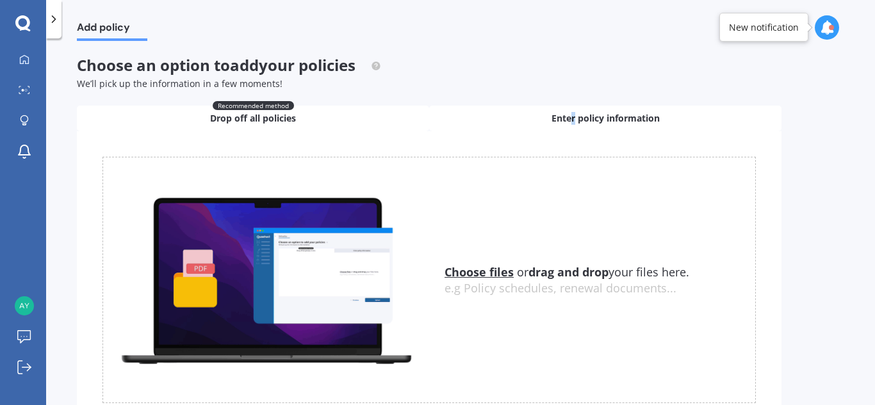
click at [573, 115] on span "Enter policy information" at bounding box center [606, 118] width 108 height 13
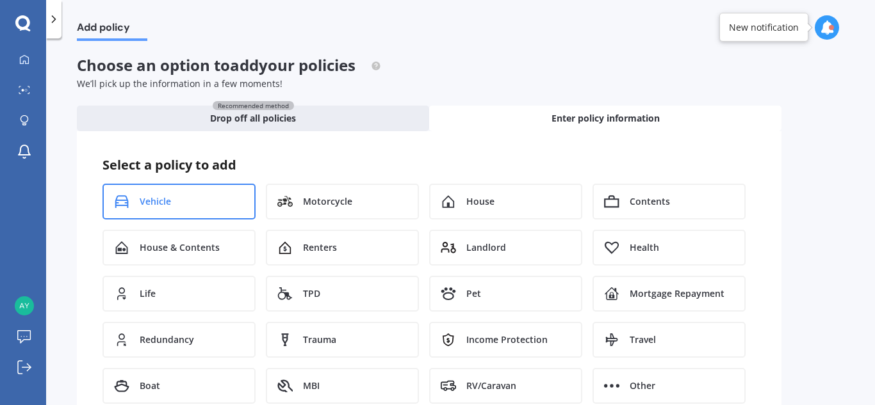
click at [172, 199] on div "Vehicle" at bounding box center [178, 202] width 153 height 36
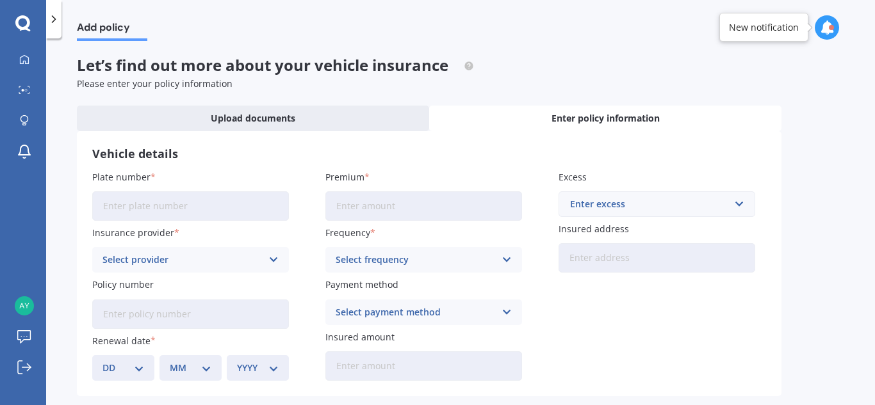
click at [185, 214] on input "Plate number" at bounding box center [190, 206] width 197 height 29
click at [186, 261] on div "Select provider" at bounding box center [182, 260] width 160 height 14
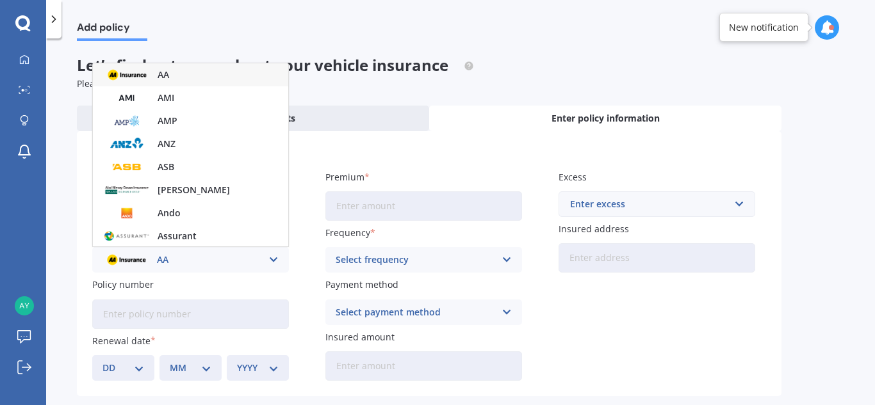
click at [505, 86] on div "Please enter your policy information" at bounding box center [429, 84] width 705 height 13
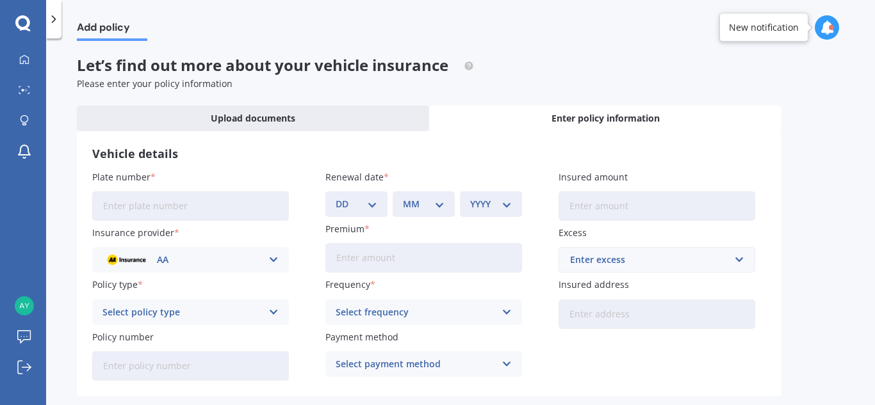
click at [180, 206] on input "Plate number" at bounding box center [190, 206] width 197 height 29
paste input "RFN6"
type input "RFN6"
click at [135, 311] on div "Select policy type" at bounding box center [182, 313] width 160 height 14
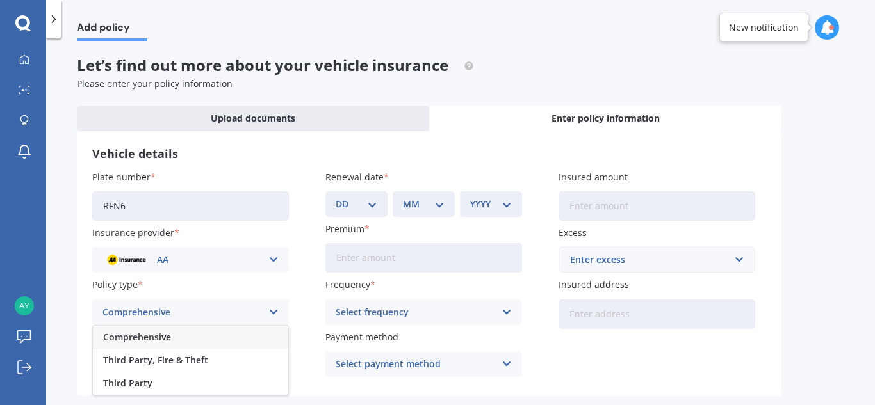
click at [142, 336] on span "Comprehensive" at bounding box center [137, 337] width 68 height 9
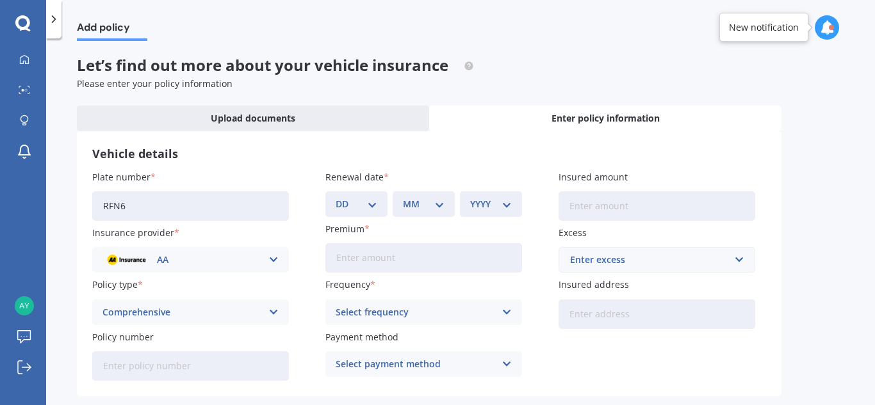
click at [155, 365] on input "Policy number" at bounding box center [190, 366] width 197 height 29
click at [454, 311] on div "Select frequency" at bounding box center [416, 313] width 160 height 14
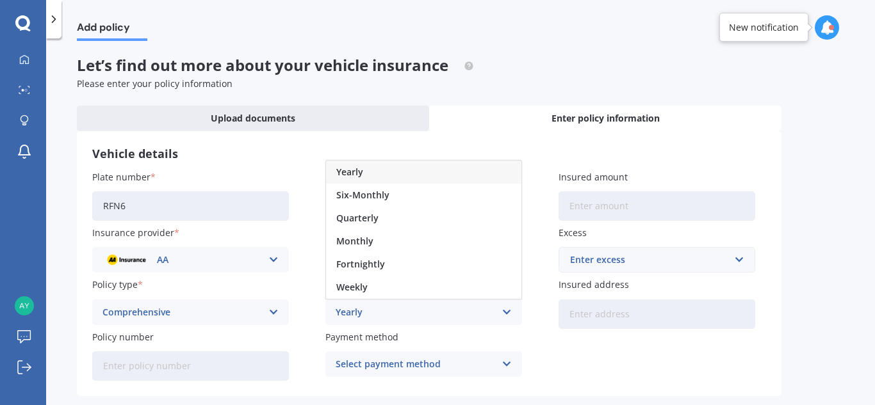
click at [359, 171] on span "Yearly" at bounding box center [349, 172] width 27 height 9
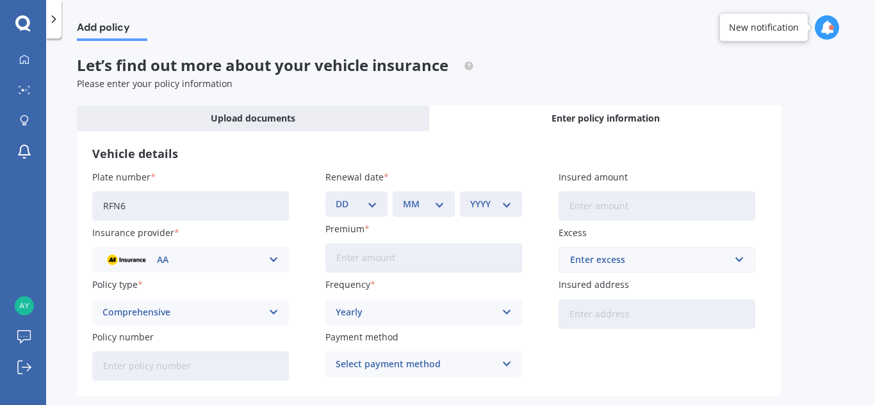
click at [377, 206] on select "DD 01 02 03 04 05 06 07 08 09 10 11 12 13 14 15 16 17 18 19 20 21 22 23 24 25 2…" at bounding box center [357, 204] width 42 height 14
select select "04"
click at [336, 197] on select "DD 01 02 03 04 05 06 07 08 09 10 11 12 13 14 15 16 17 18 19 20 21 22 23 24 25 2…" at bounding box center [357, 204] width 42 height 14
click at [434, 202] on select "MM 01 02 03 04 05 06 07 08 09 10 11 12" at bounding box center [424, 204] width 42 height 14
select select "09"
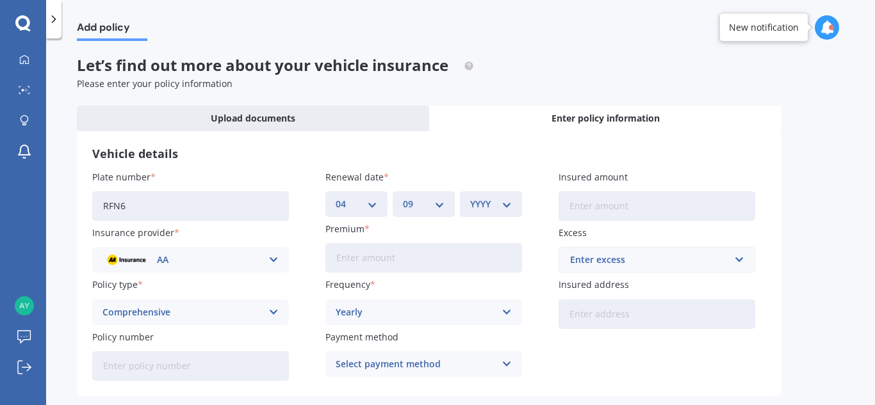
click at [403, 197] on select "MM 01 02 03 04 05 06 07 08 09 10 11 12" at bounding box center [424, 204] width 42 height 14
click at [505, 207] on select "YYYY 2027 2026 2025 2024 2023 2022 2021 2020 2019 2018 2017 2016 2015 2014 2013…" at bounding box center [491, 204] width 42 height 14
select select "2025"
click at [470, 197] on select "YYYY 2027 2026 2025 2024 2023 2022 2021 2020 2019 2018 2017 2016 2015 2014 2013…" at bounding box center [491, 204] width 42 height 14
click at [429, 262] on input "Premium" at bounding box center [423, 257] width 197 height 29
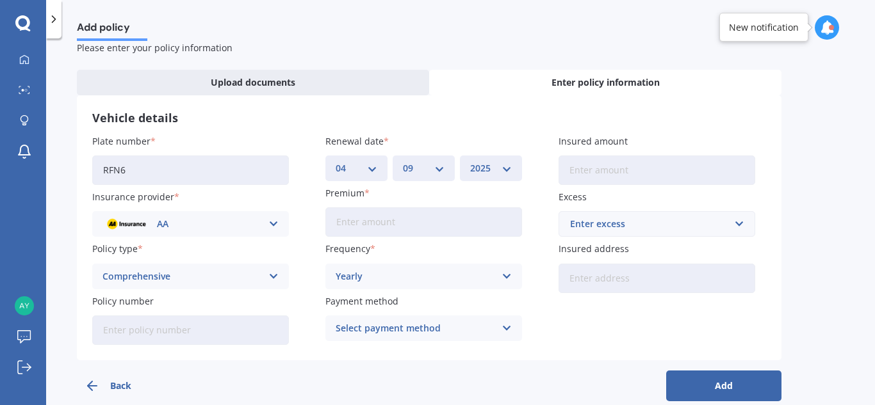
scroll to position [55, 0]
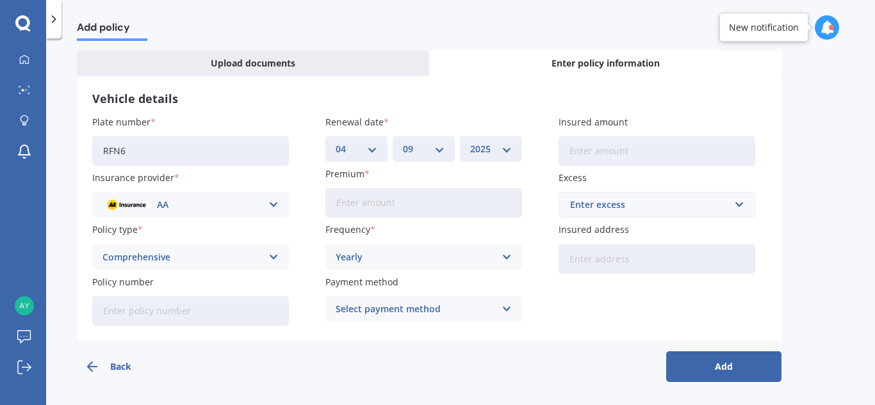
click at [607, 155] on input "Insured amount" at bounding box center [657, 150] width 197 height 29
type input "$17,000"
click at [655, 208] on div "Enter excess" at bounding box center [649, 205] width 158 height 14
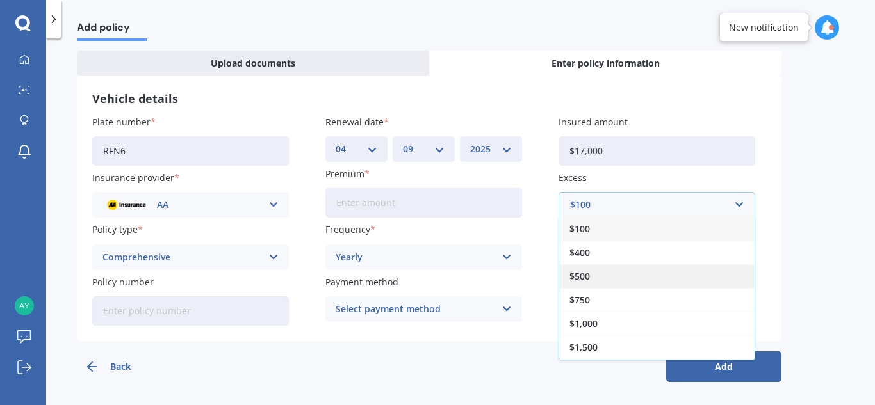
click at [592, 275] on div "$500" at bounding box center [656, 277] width 195 height 24
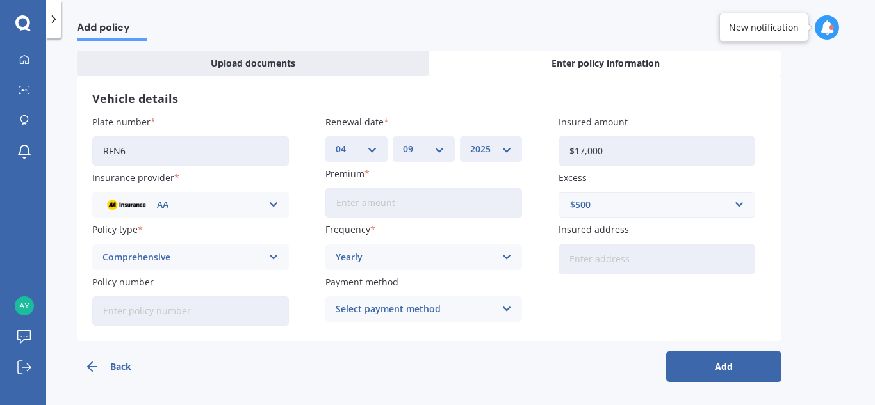
click at [723, 370] on button "Add" at bounding box center [723, 367] width 115 height 31
click at [119, 367] on button "Back" at bounding box center [134, 367] width 115 height 31
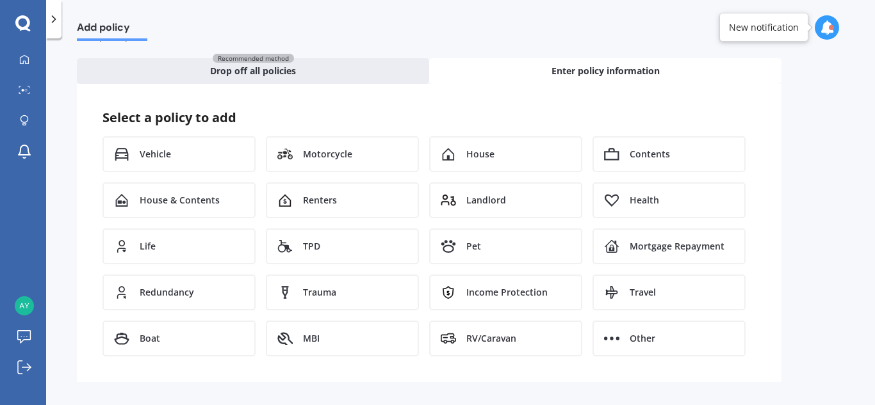
scroll to position [47, 0]
click at [193, 159] on div "Vehicle" at bounding box center [178, 154] width 153 height 36
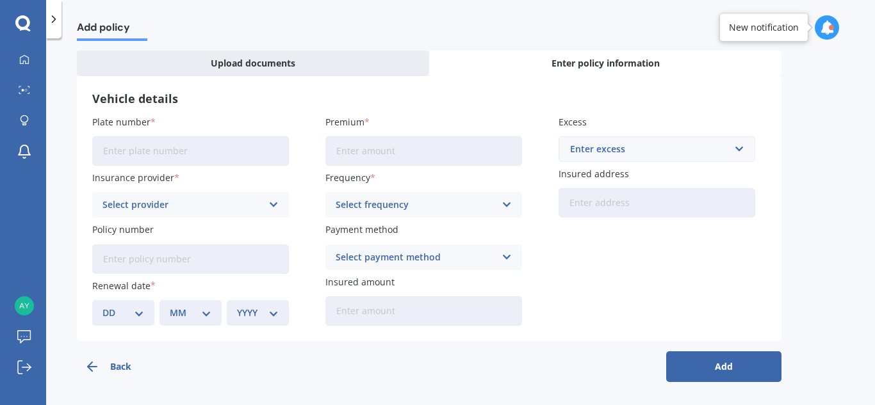
click at [23, 24] on icon at bounding box center [22, 23] width 15 height 17
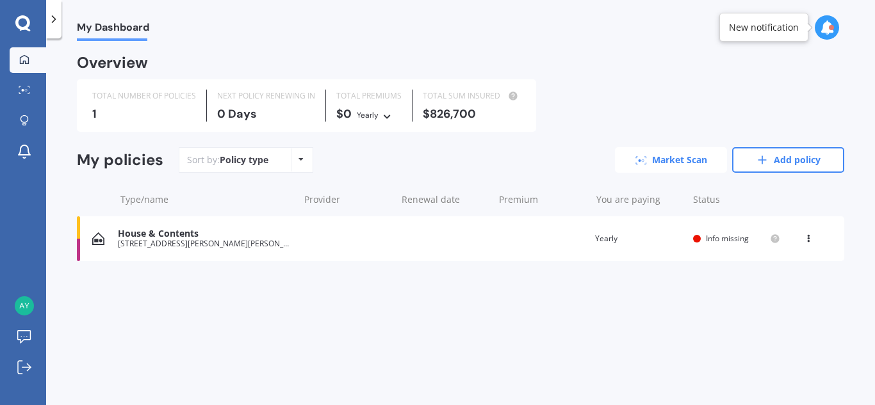
click at [648, 162] on link "Market Scan" at bounding box center [671, 160] width 112 height 26
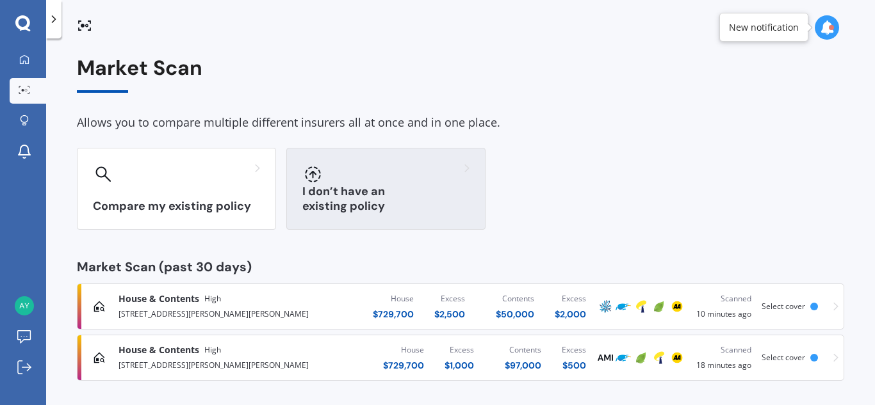
click at [340, 192] on div "I don’t have an existing policy" at bounding box center [385, 189] width 199 height 82
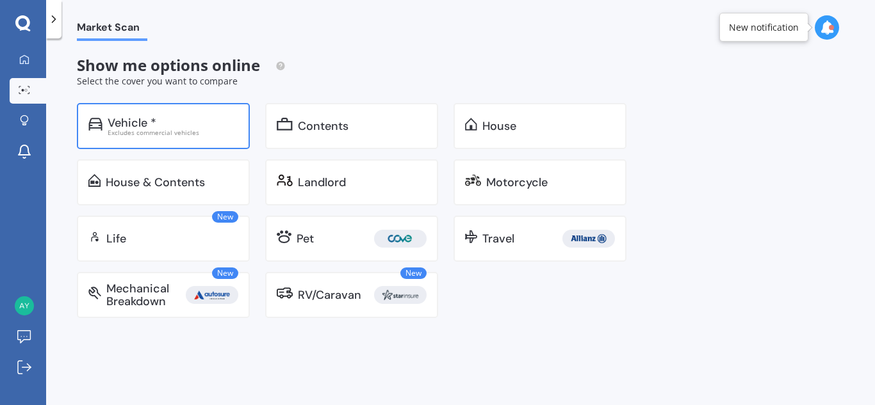
click at [163, 129] on div "Excludes commercial vehicles" at bounding box center [173, 132] width 131 height 6
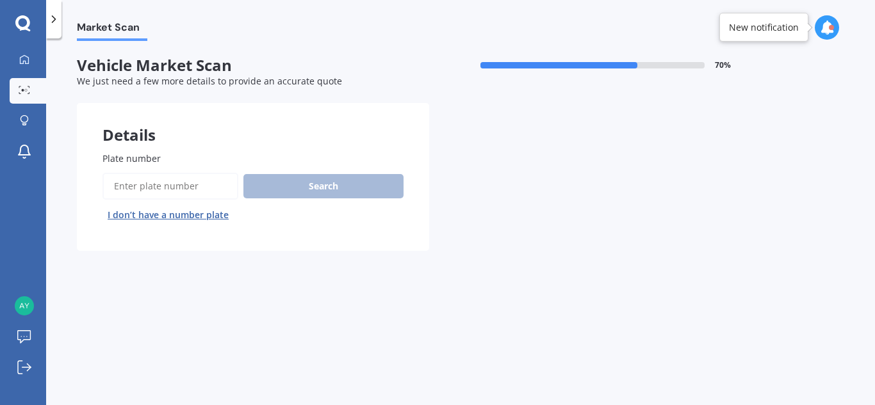
click at [177, 193] on input "Plate number" at bounding box center [170, 186] width 136 height 27
type input "RFN6"
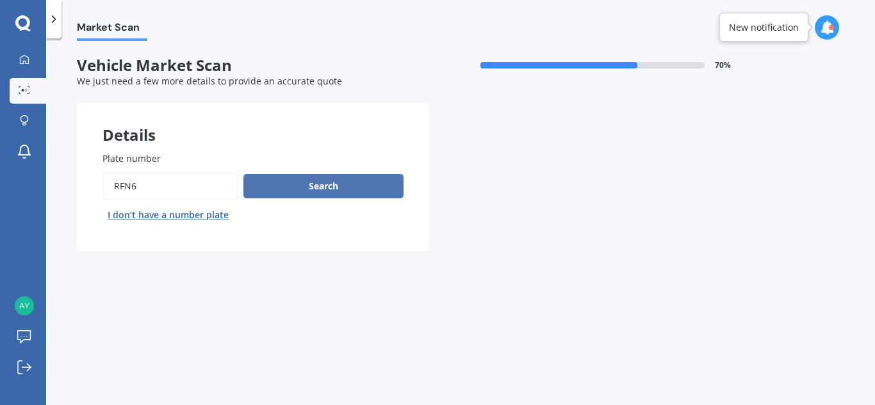
click at [332, 188] on button "Search" at bounding box center [323, 186] width 160 height 24
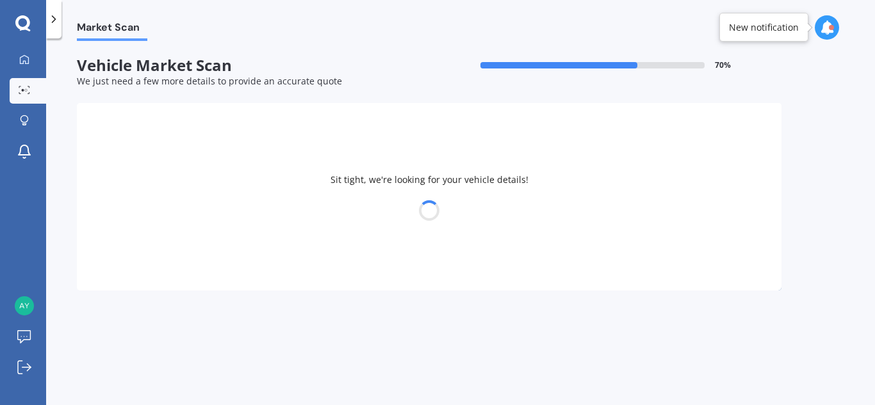
select select "NISSAN"
select select "LEAF"
select select "01"
select select "1969"
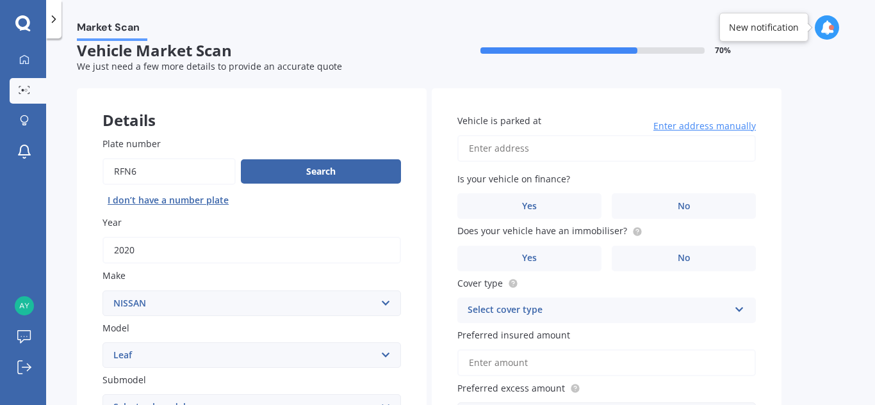
scroll to position [20, 0]
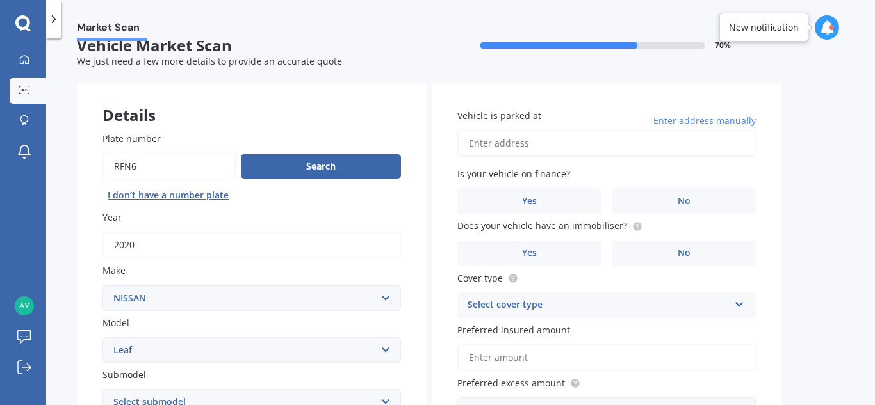
click at [557, 355] on input "Preferred insured amount" at bounding box center [606, 358] width 299 height 27
type input "$17,000"
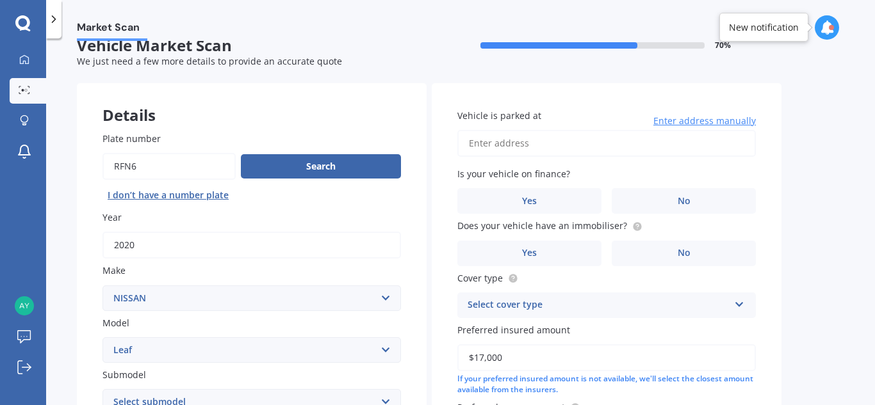
click at [568, 145] on input "Vehicle is parked at" at bounding box center [606, 143] width 299 height 27
click at [561, 143] on input "[STREET_ADDRESS][PERSON_NAME]" at bounding box center [606, 143] width 299 height 27
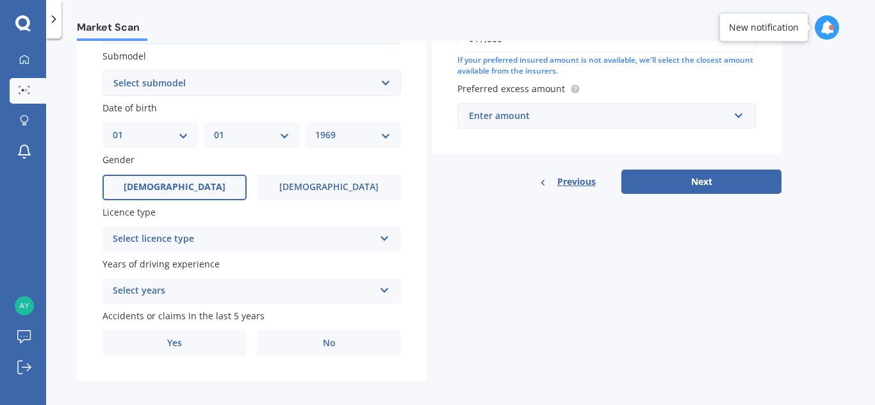
scroll to position [341, 0]
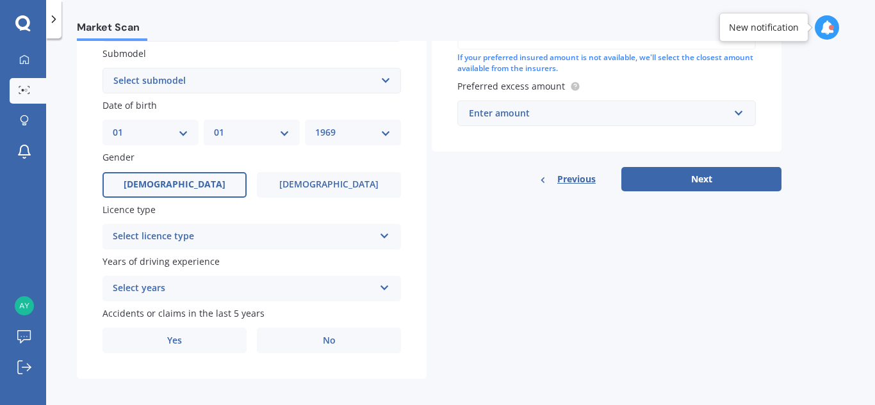
click at [247, 242] on div "Select licence type" at bounding box center [243, 236] width 261 height 15
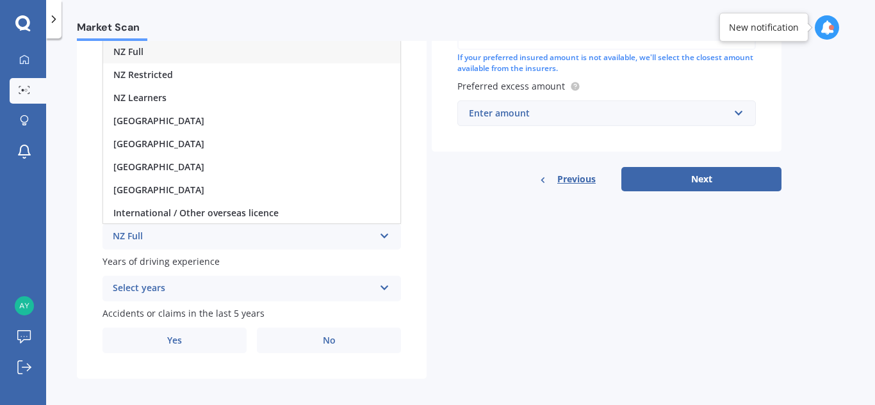
click at [168, 54] on div "NZ Full" at bounding box center [251, 51] width 297 height 23
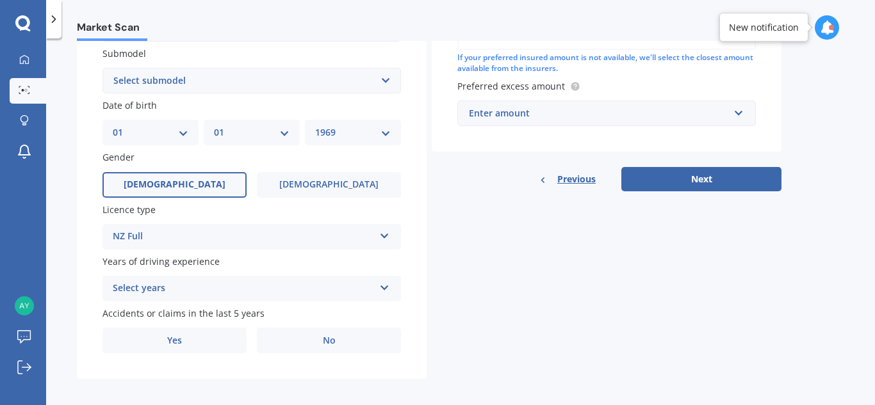
click at [170, 288] on div "Select years" at bounding box center [243, 288] width 261 height 15
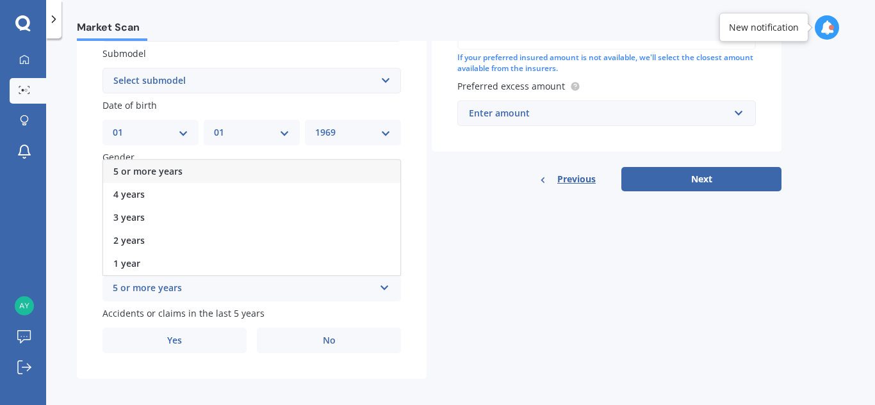
click at [171, 169] on span "5 or more years" at bounding box center [147, 171] width 69 height 12
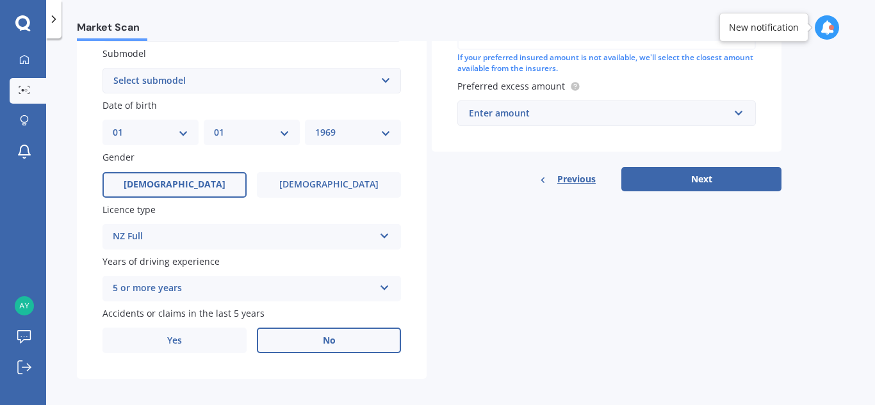
click at [319, 340] on label "No" at bounding box center [329, 341] width 144 height 26
click at [0, 0] on input "No" at bounding box center [0, 0] width 0 height 0
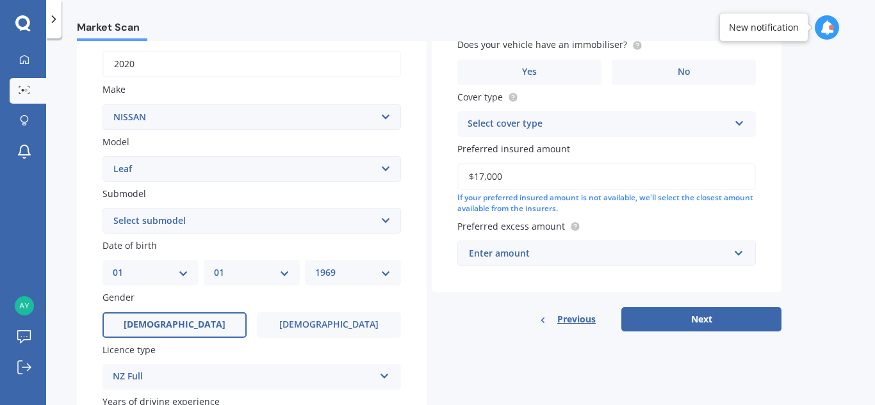
scroll to position [181, 0]
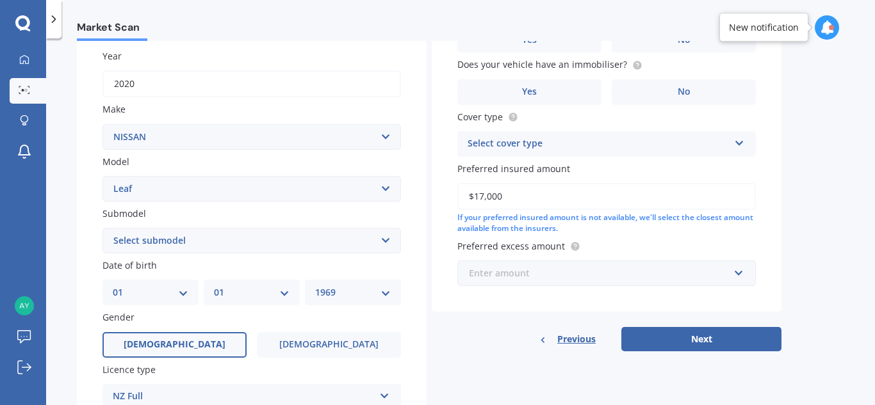
click at [741, 274] on input "text" at bounding box center [602, 273] width 287 height 24
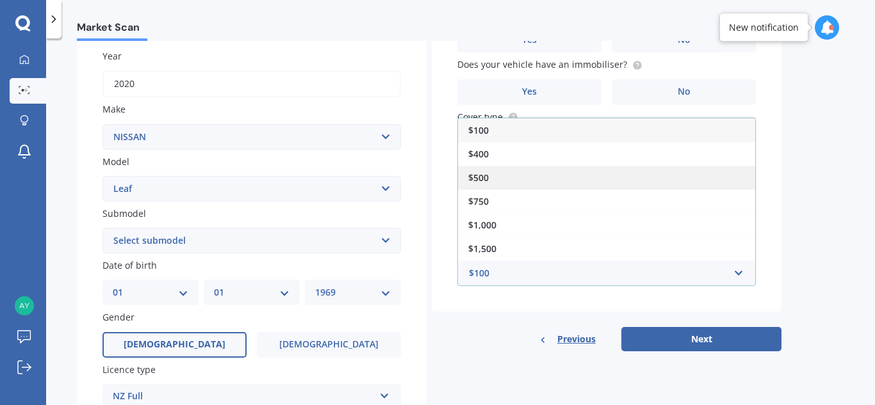
click at [591, 182] on div "$500" at bounding box center [606, 178] width 297 height 24
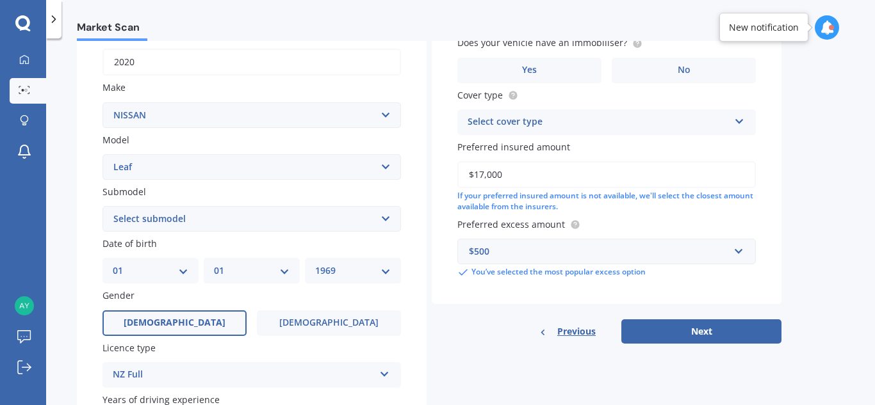
scroll to position [215, 0]
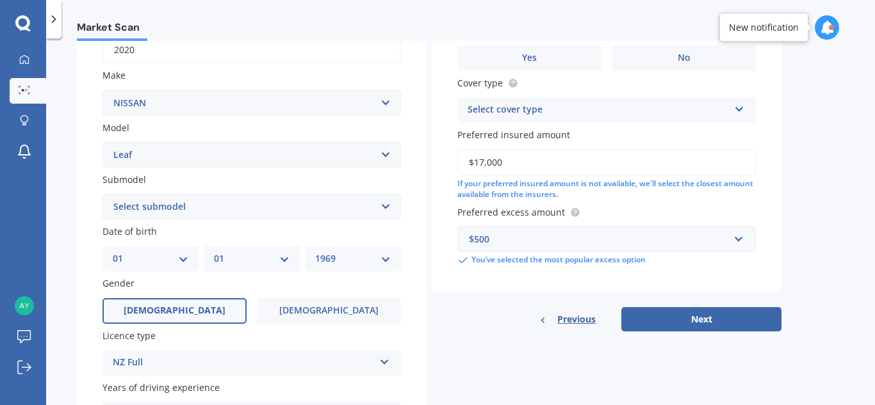
click at [737, 105] on icon at bounding box center [739, 106] width 11 height 9
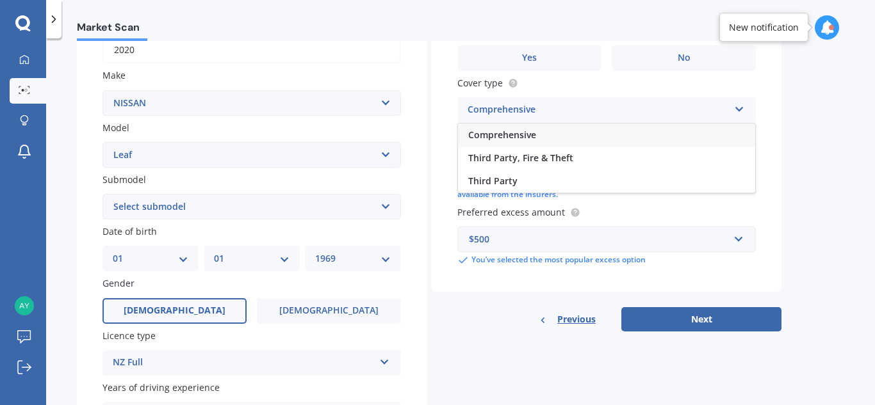
click at [618, 129] on div "Comprehensive" at bounding box center [606, 135] width 297 height 23
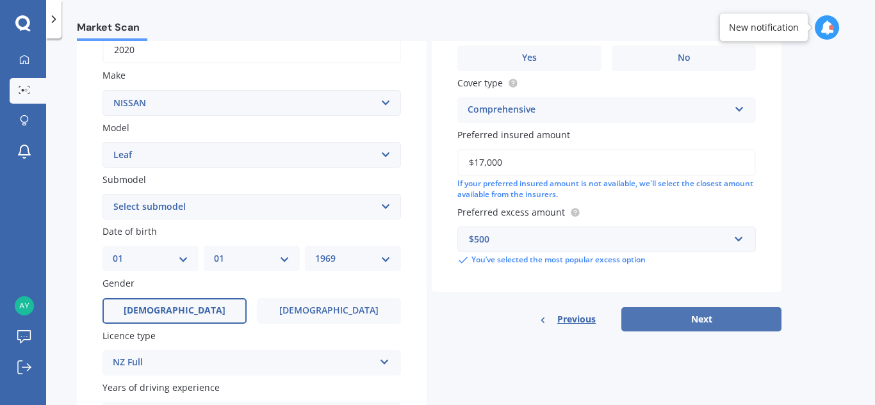
click at [701, 320] on button "Next" at bounding box center [701, 319] width 160 height 24
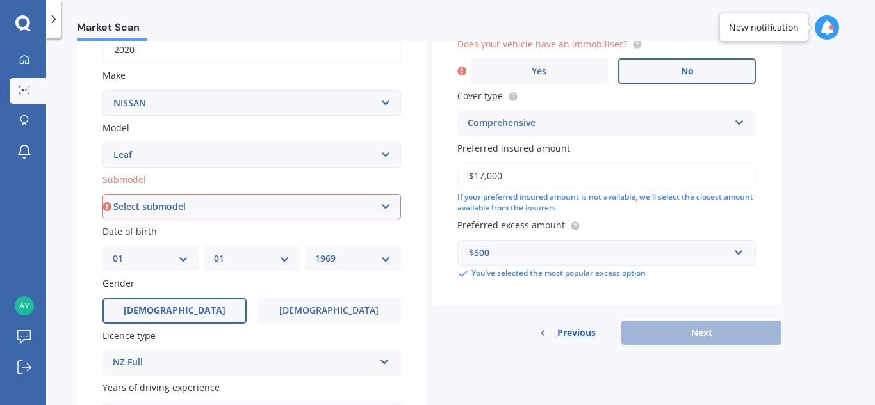
click at [671, 78] on label "No" at bounding box center [687, 71] width 138 height 26
click at [0, 0] on input "No" at bounding box center [0, 0] width 0 height 0
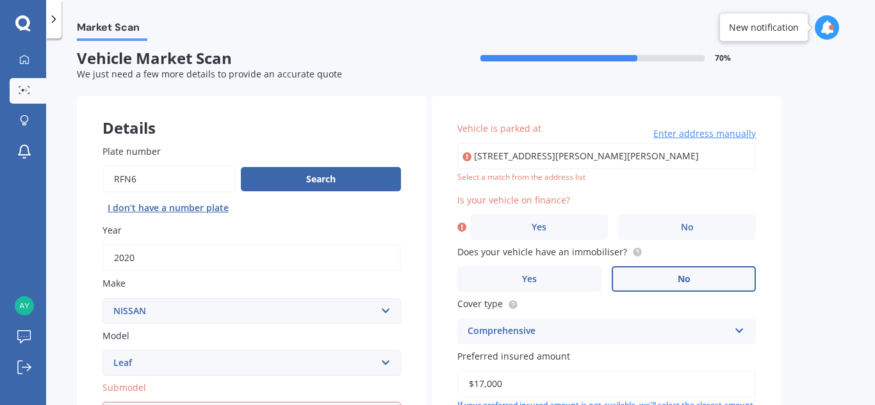
scroll to position [0, 0]
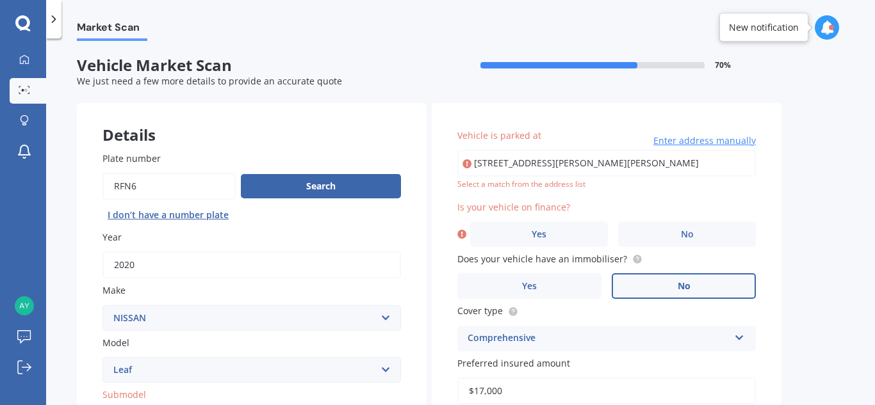
click at [569, 168] on input "[STREET_ADDRESS][PERSON_NAME][PERSON_NAME]" at bounding box center [606, 163] width 299 height 27
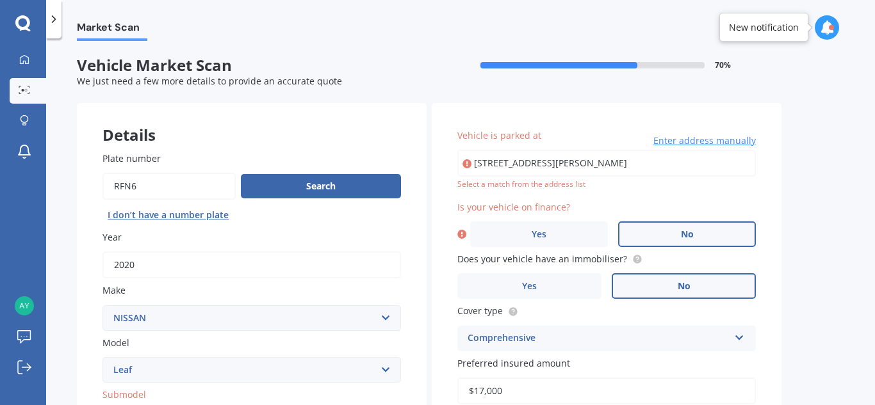
click at [684, 231] on span "No" at bounding box center [687, 234] width 13 height 11
click at [0, 0] on input "No" at bounding box center [0, 0] width 0 height 0
click at [659, 163] on input "[STREET_ADDRESS][PERSON_NAME]" at bounding box center [606, 163] width 299 height 27
click at [732, 162] on input "[STREET_ADDRESS][PERSON_NAME]" at bounding box center [606, 163] width 299 height 27
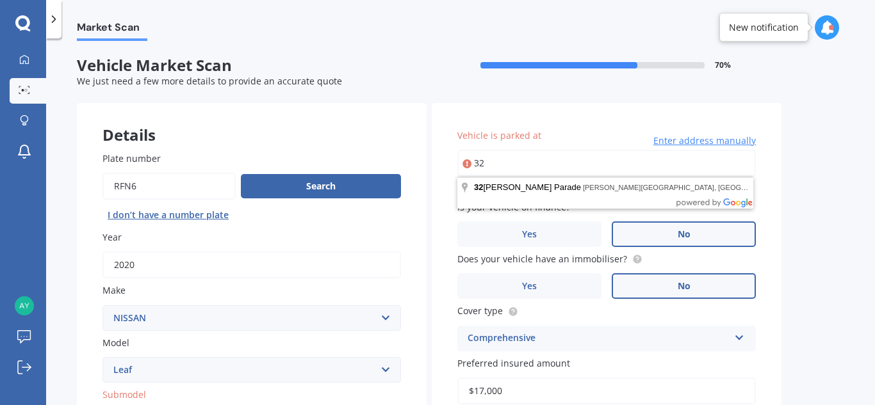
type input "3"
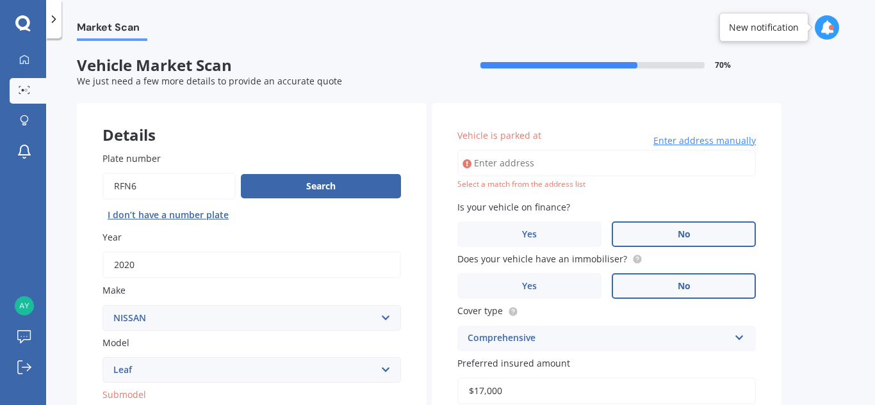
click at [732, 140] on span "Enter address manually" at bounding box center [704, 141] width 102 height 13
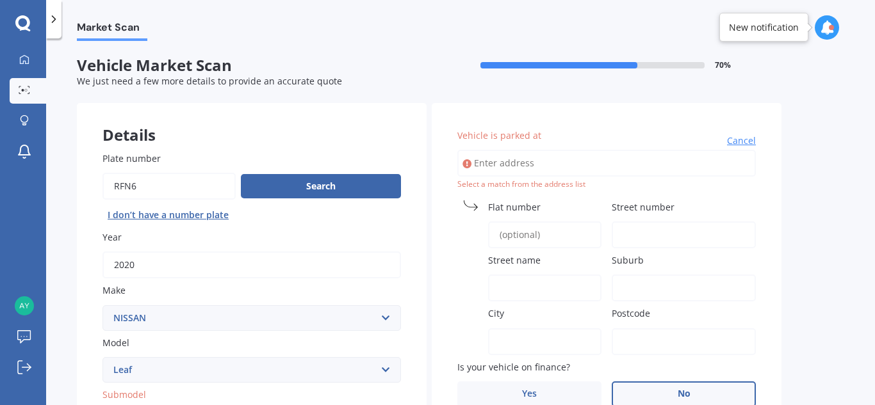
click at [651, 168] on input "Vehicle is parked at" at bounding box center [606, 163] width 299 height 27
type input "[STREET_ADDRESS][PERSON_NAME]"
type input "[GEOGRAPHIC_DATA]"
type input "0604"
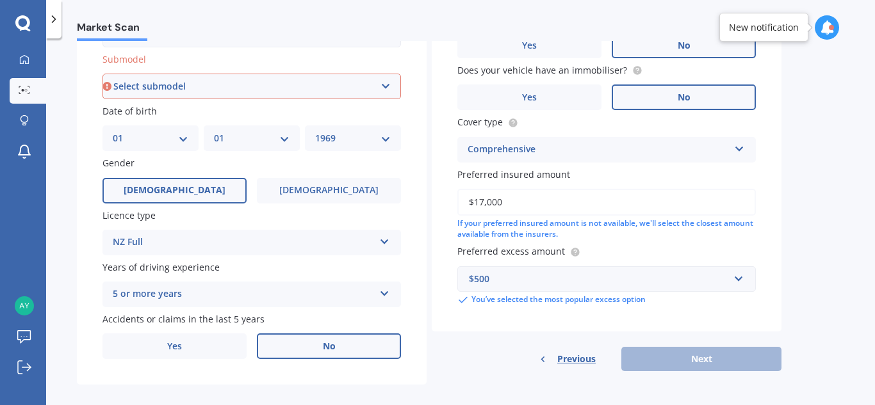
scroll to position [348, 0]
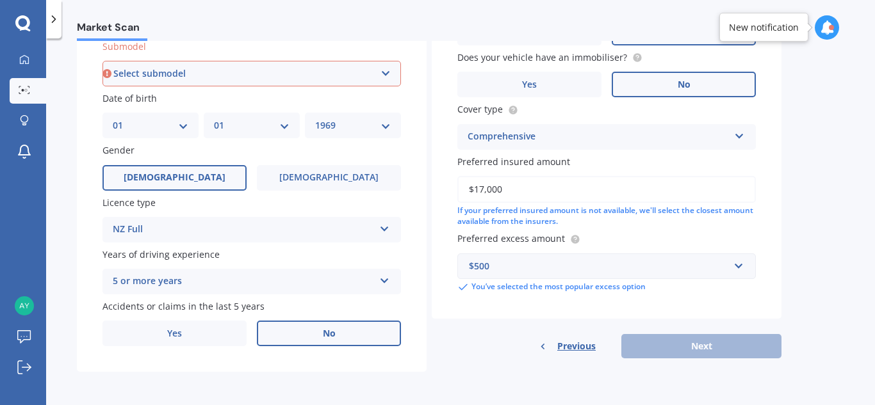
click at [842, 357] on div "Market Scan Vehicle Market Scan 70 % We just need a few more details to provide…" at bounding box center [460, 224] width 829 height 367
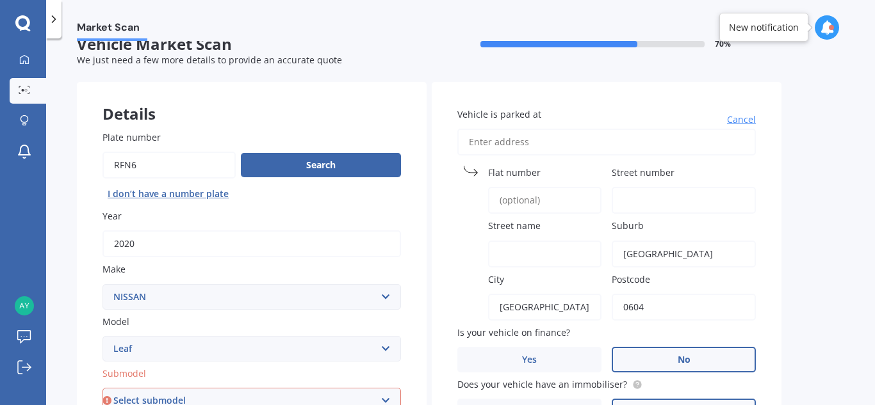
scroll to position [8, 0]
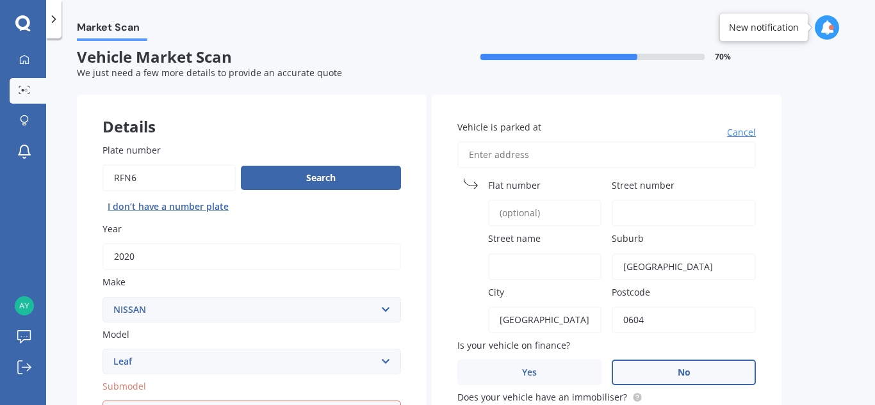
click at [532, 159] on input "Vehicle is parked at" at bounding box center [606, 155] width 299 height 27
type input "[STREET_ADDRESS][PERSON_NAME]"
type input "32"
type input "[PERSON_NAME] Parade"
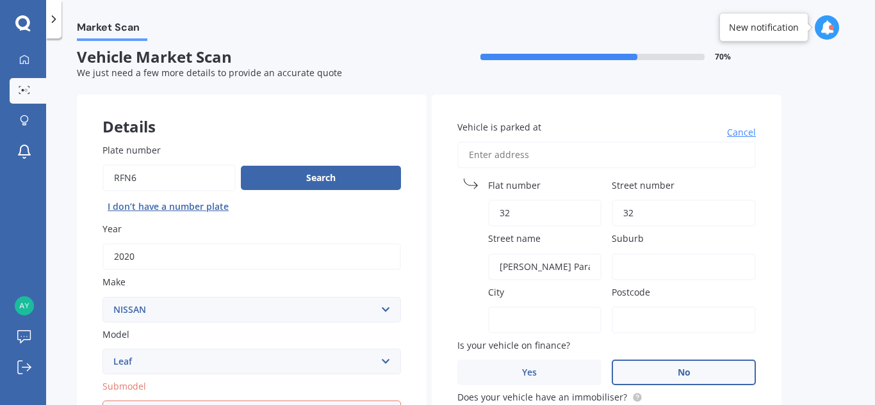
click at [648, 268] on input "Suburb" at bounding box center [684, 267] width 144 height 27
type input "[GEOGRAPHIC_DATA]"
type input "[STREET_ADDRESS][PERSON_NAME]"
type input "[GEOGRAPHIC_DATA]"
type input "0604"
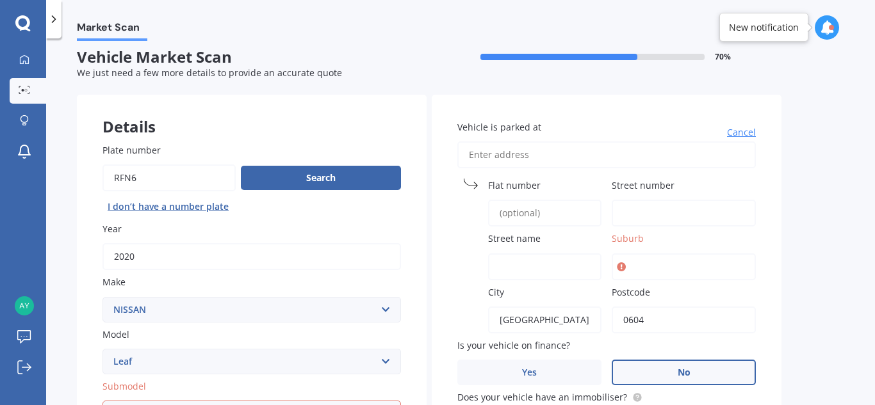
click at [644, 268] on input "Suburb" at bounding box center [684, 267] width 144 height 27
type input "titirangi"
click at [775, 252] on div "Vehicle is parked at [GEOGRAPHIC_DATA] name Suburb [GEOGRAPHIC_DATA] Postcode 0…" at bounding box center [607, 377] width 350 height 564
click at [557, 210] on input "Flat number" at bounding box center [544, 213] width 113 height 27
click at [653, 214] on input "Street number" at bounding box center [684, 213] width 144 height 27
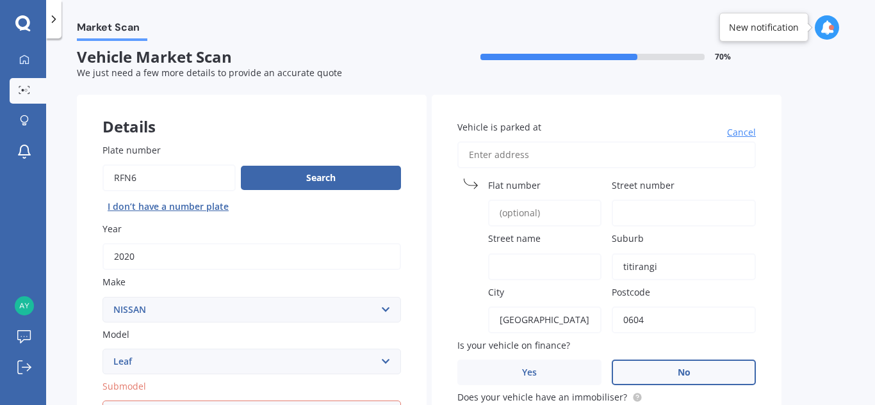
type input "32"
type input "[STREET_ADDRESS][PERSON_NAME]"
type input "32"
type input "[PERSON_NAME] Parade"
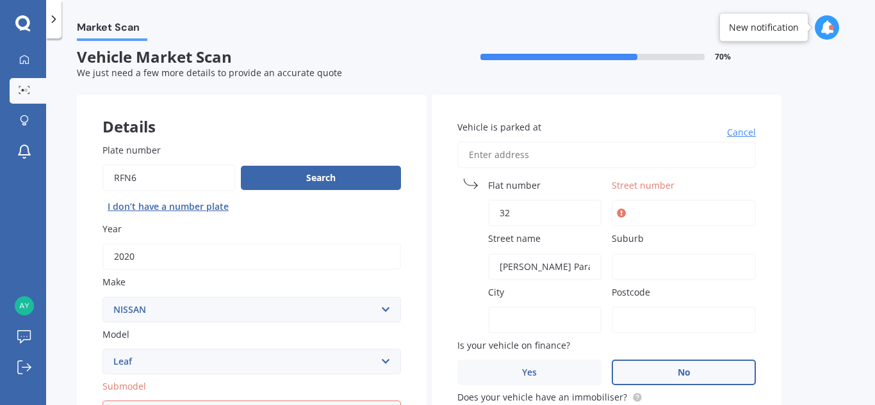
click at [662, 273] on input "Suburb" at bounding box center [684, 267] width 144 height 27
type input "[GEOGRAPHIC_DATA]"
type input "[STREET_ADDRESS][PERSON_NAME]"
type input "[GEOGRAPHIC_DATA]"
type input "0604"
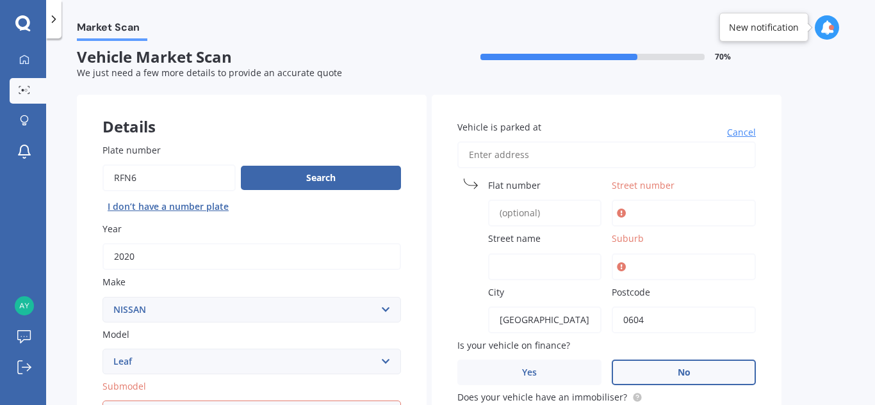
click at [553, 263] on input "Street name" at bounding box center [544, 267] width 113 height 27
type input "[PERSON_NAME] Parade"
type input "[STREET_ADDRESS][PERSON_NAME]"
type input "32"
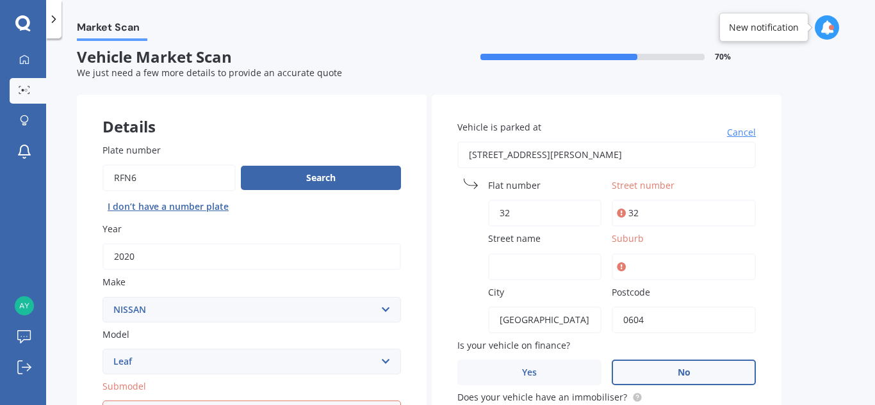
type input "[GEOGRAPHIC_DATA]"
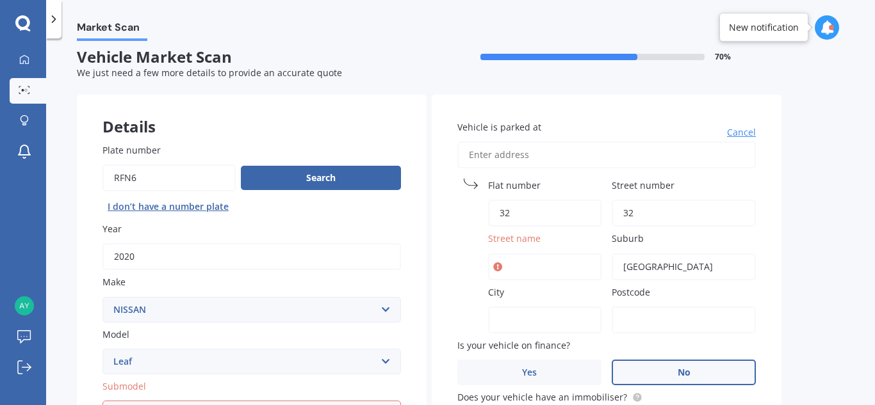
click at [541, 218] on input "32" at bounding box center [544, 213] width 113 height 27
type input "3"
click at [491, 155] on input "Vehicle is parked at" at bounding box center [606, 155] width 299 height 27
type input "3"
type input "[STREET_ADDRESS][PERSON_NAME][PERSON_NAME]"
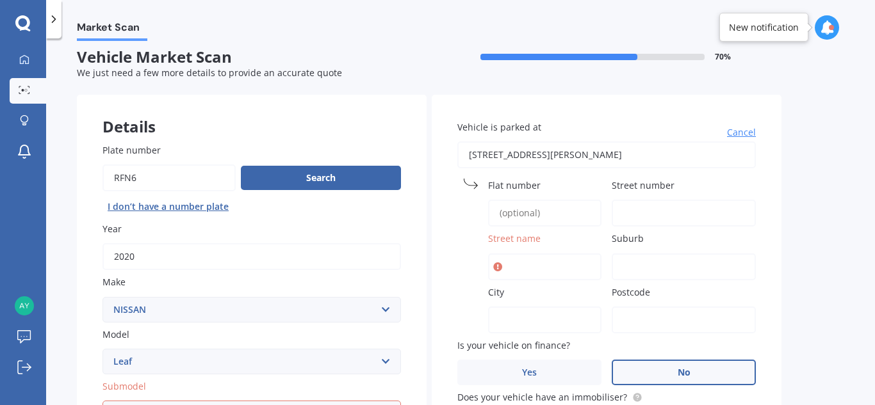
type input "32"
type input "[PERSON_NAME][GEOGRAPHIC_DATA]"
type input "[PERSON_NAME]"
type input "[GEOGRAPHIC_DATA]"
type input "5018"
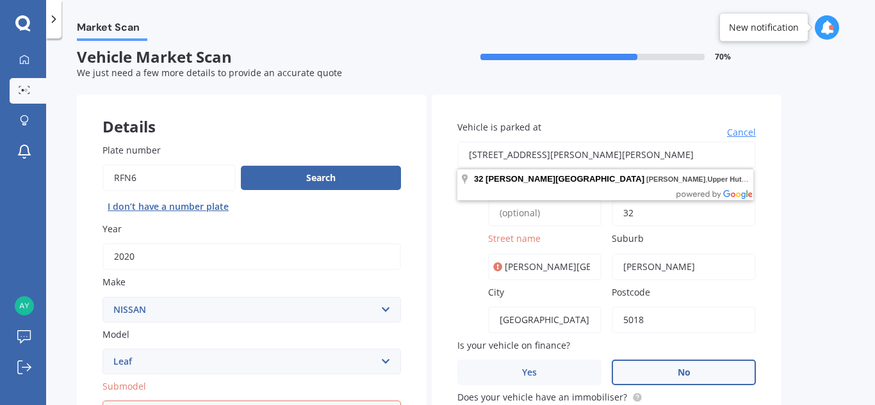
drag, startPoint x: 528, startPoint y: 154, endPoint x: 750, endPoint y: 155, distance: 221.6
click at [750, 155] on input "[STREET_ADDRESS][PERSON_NAME][PERSON_NAME]" at bounding box center [606, 155] width 299 height 27
type input "32 [PERSON_NAME]"
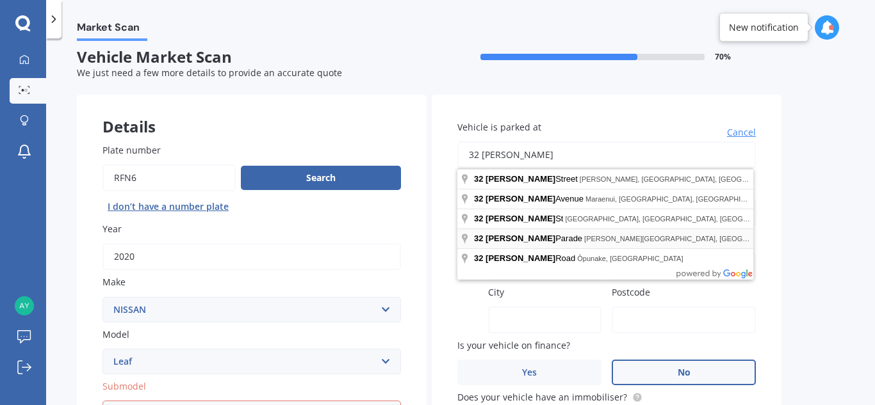
type input "[STREET_ADDRESS][PERSON_NAME][PERSON_NAME]"
type input "32"
type input "[PERSON_NAME] Parade"
type input "[GEOGRAPHIC_DATA], [GEOGRAPHIC_DATA]"
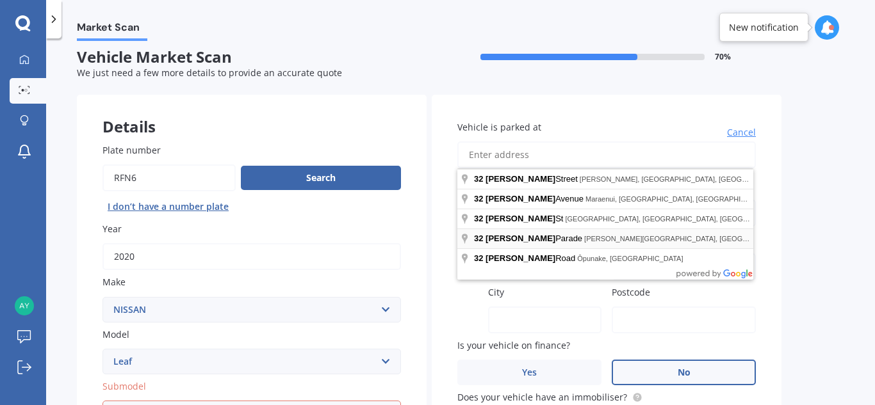
type input "[GEOGRAPHIC_DATA], [GEOGRAPHIC_DATA]"
type input "0604"
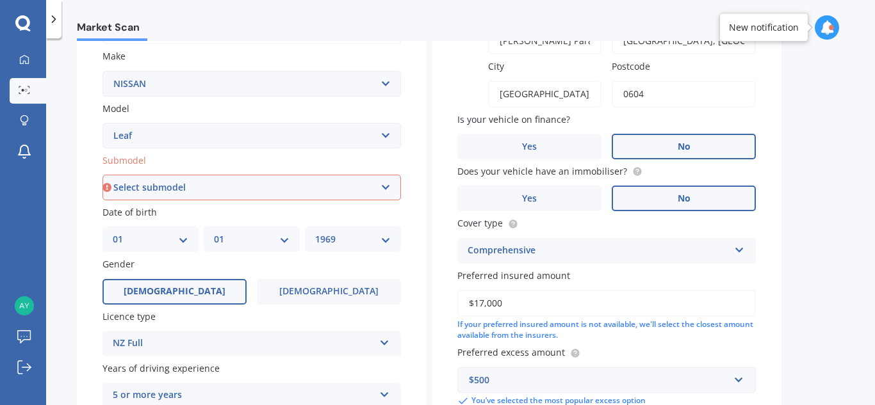
scroll to position [236, 0]
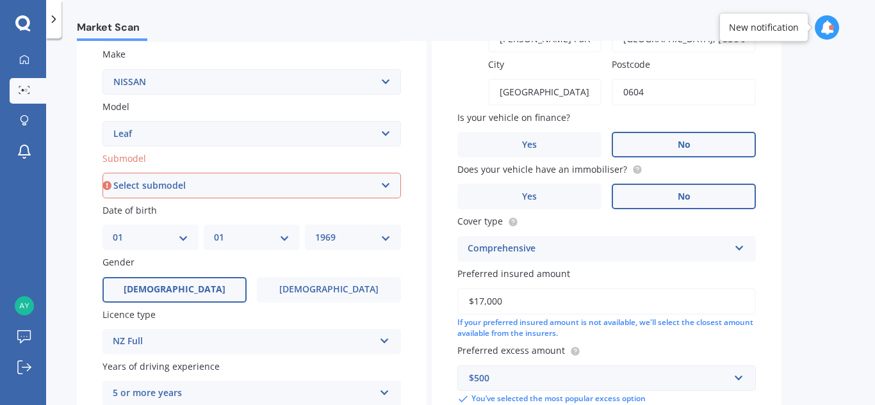
click at [385, 187] on select "Select submodel EV Hybrid" at bounding box center [251, 186] width 299 height 26
select select "EV"
click at [102, 173] on select "Select submodel EV Hybrid" at bounding box center [251, 186] width 299 height 26
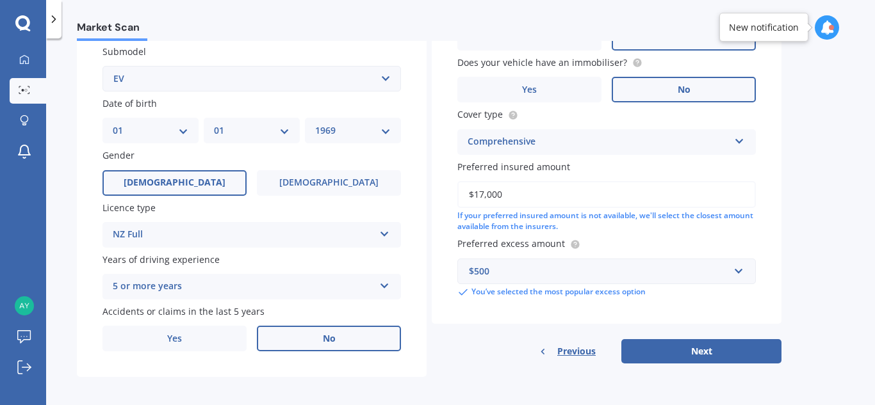
scroll to position [348, 0]
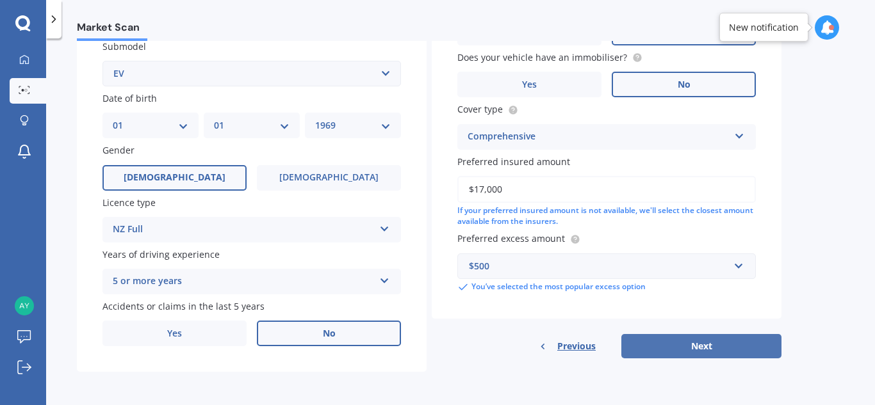
click at [713, 341] on button "Next" at bounding box center [701, 346] width 160 height 24
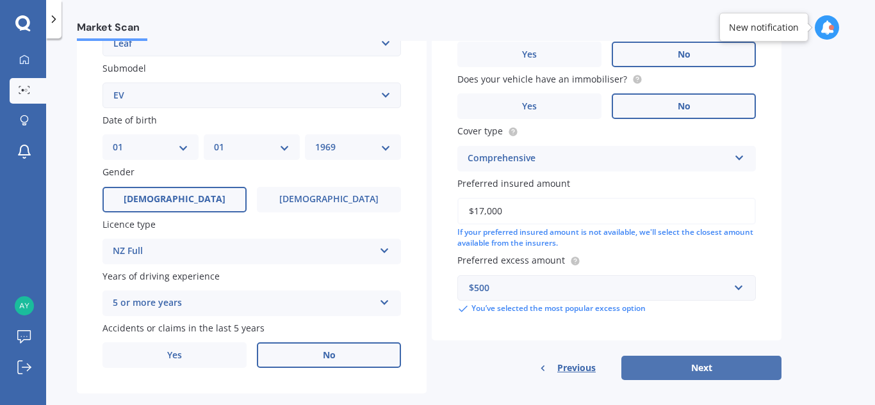
select select "01"
select select "1969"
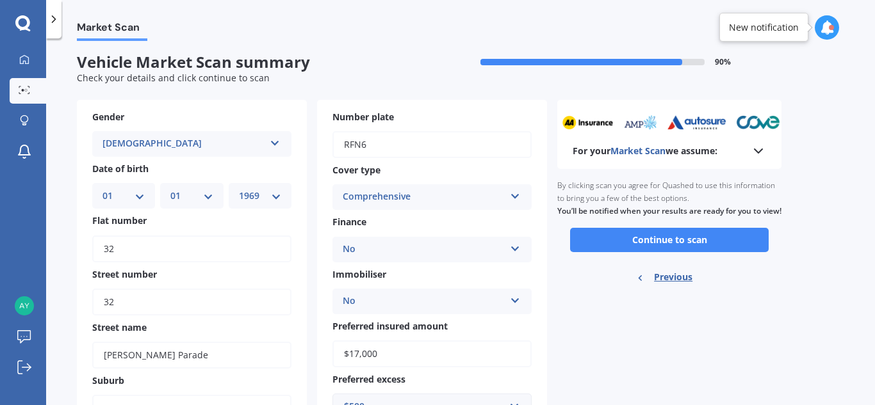
scroll to position [0, 0]
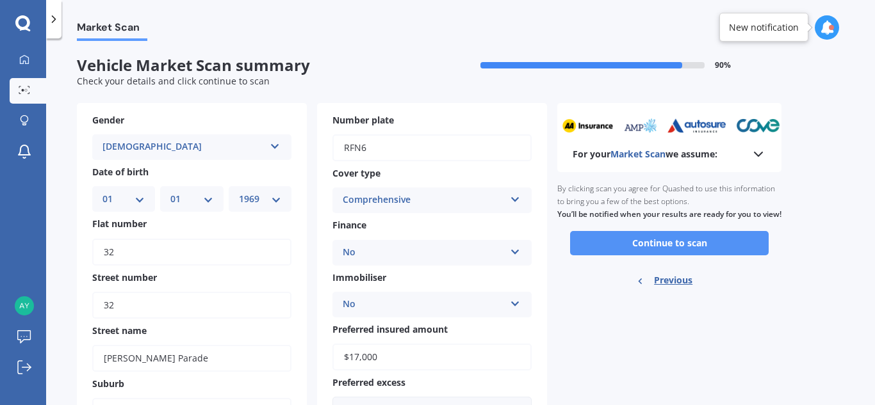
click at [696, 255] on button "Continue to scan" at bounding box center [669, 243] width 199 height 24
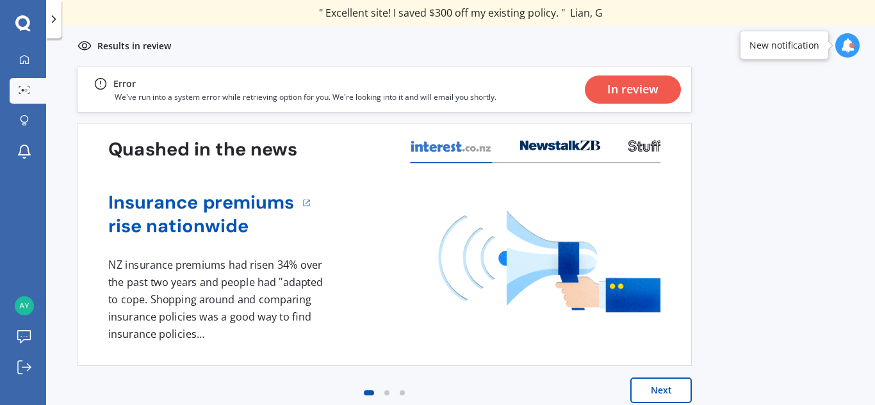
click at [628, 49] on div "Results in review" at bounding box center [460, 46] width 829 height 41
click at [464, 272] on img at bounding box center [550, 262] width 222 height 102
click at [324, 94] on p "We've run into a system error while retrieving option for you. We're looking in…" at bounding box center [306, 97] width 382 height 11
click at [617, 91] on div "In review" at bounding box center [632, 90] width 51 height 28
click at [850, 51] on icon at bounding box center [847, 45] width 14 height 14
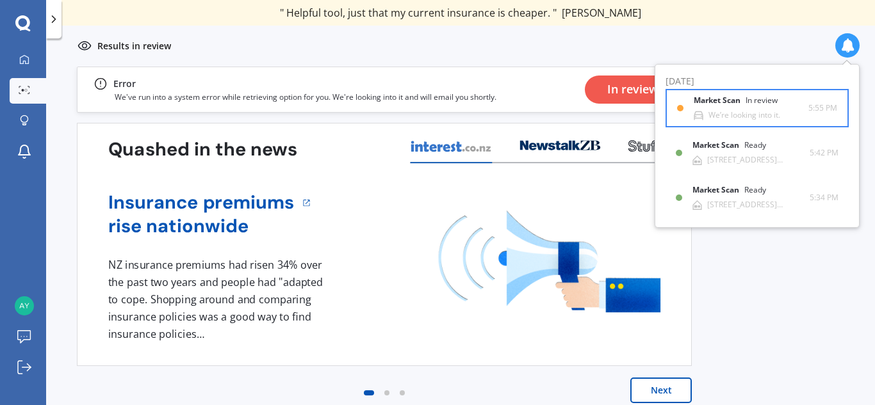
click at [743, 113] on div "We’re looking into it." at bounding box center [744, 115] width 72 height 9
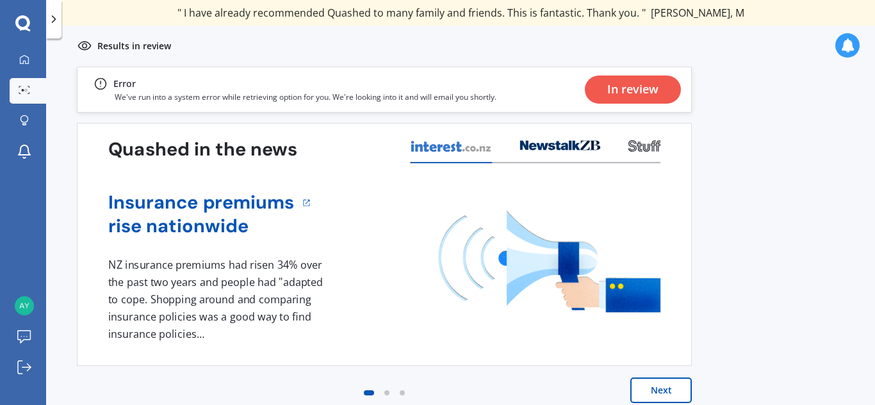
click at [265, 270] on div "1 NZ insurance premiums had risen 34% over the past two years and people had "a…" at bounding box center [217, 300] width 219 height 86
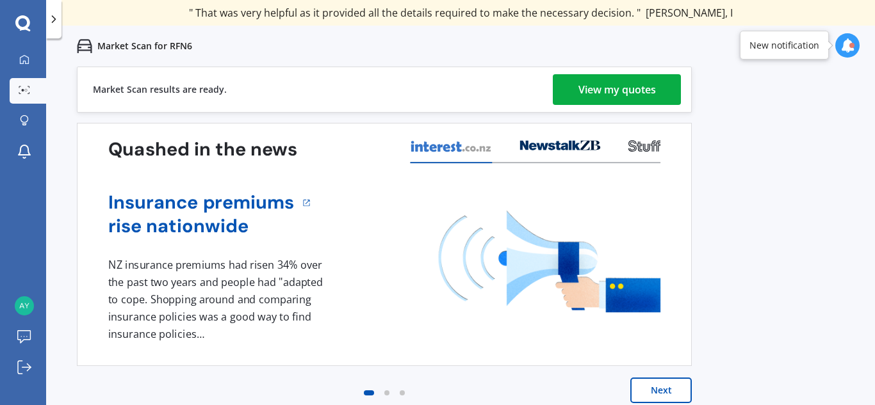
click at [616, 94] on div "View my quotes" at bounding box center [617, 89] width 78 height 31
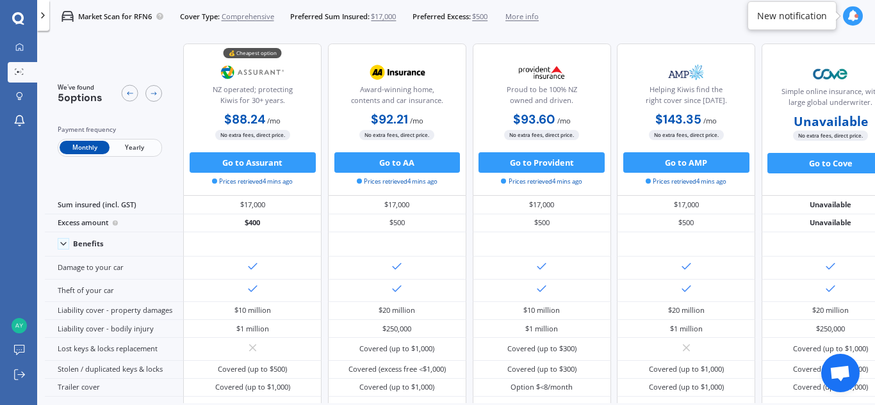
click at [135, 152] on span "Yearly" at bounding box center [135, 147] width 50 height 13
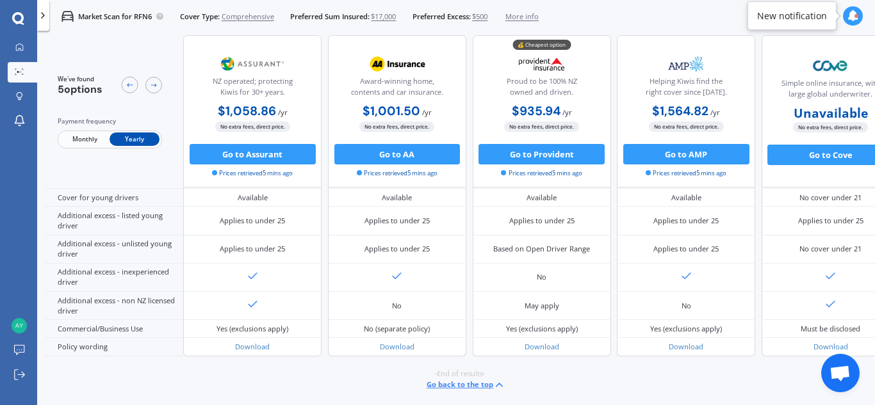
scroll to position [644, 0]
click at [487, 15] on span "$500" at bounding box center [479, 17] width 15 height 10
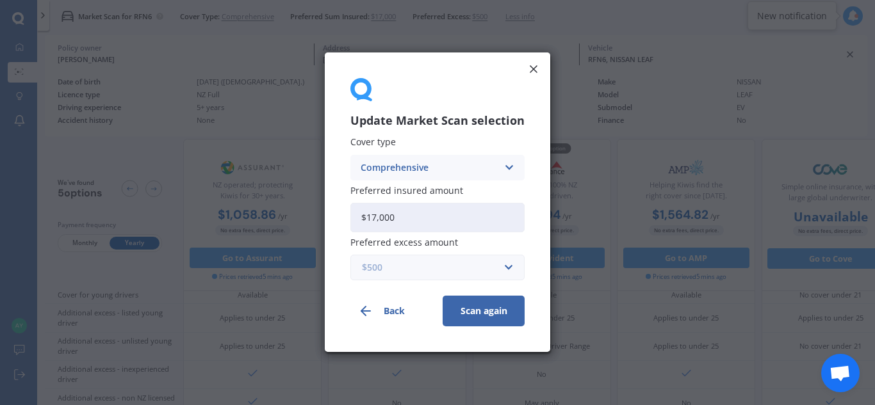
click at [505, 266] on input "text" at bounding box center [433, 268] width 163 height 24
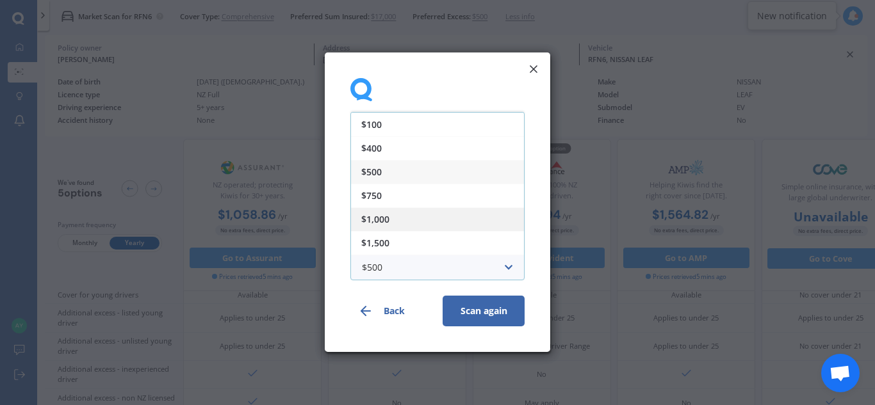
click at [382, 215] on span "$1,000" at bounding box center [375, 219] width 28 height 9
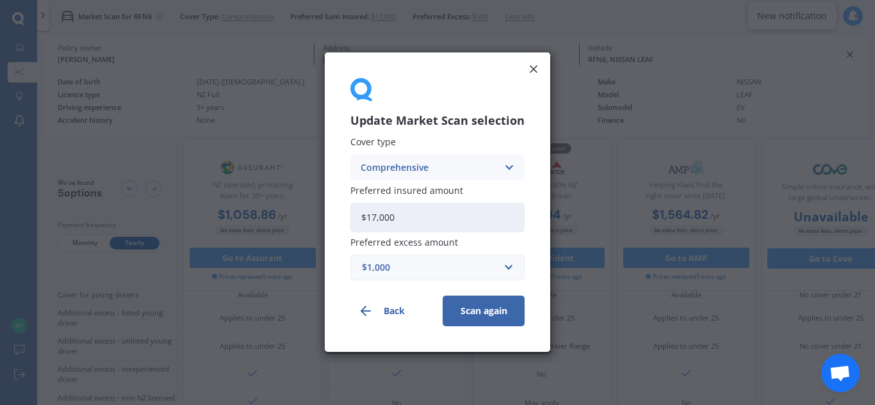
click at [489, 315] on button "Scan again" at bounding box center [484, 312] width 82 height 31
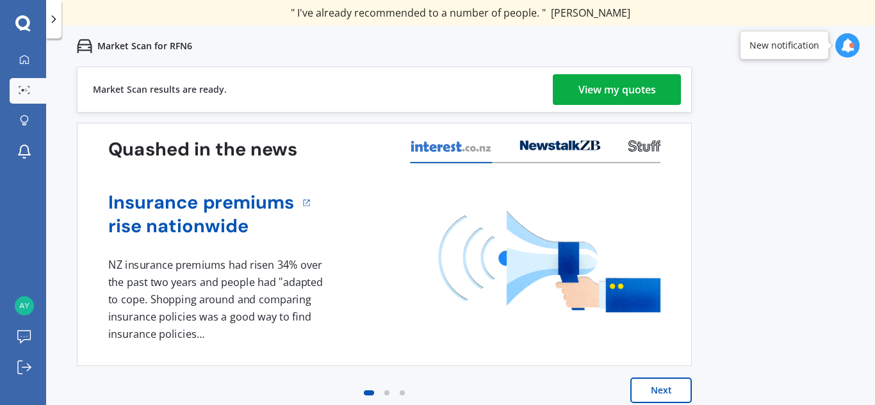
click at [628, 95] on div "View my quotes" at bounding box center [617, 89] width 78 height 31
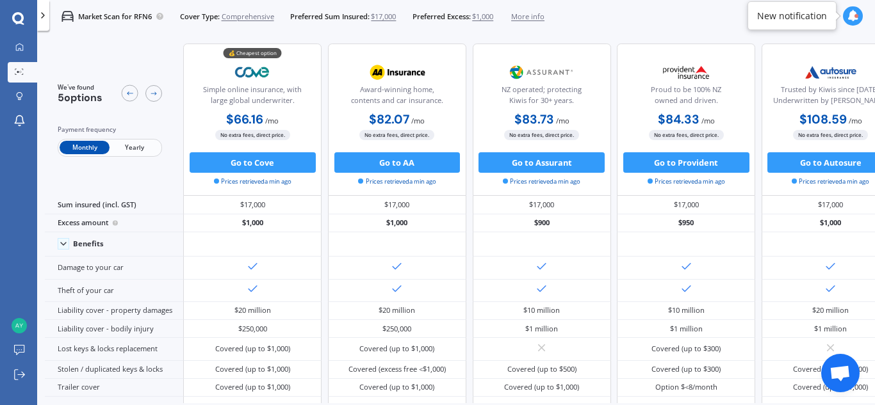
click at [126, 151] on span "Yearly" at bounding box center [135, 147] width 50 height 13
